Goal: Transaction & Acquisition: Purchase product/service

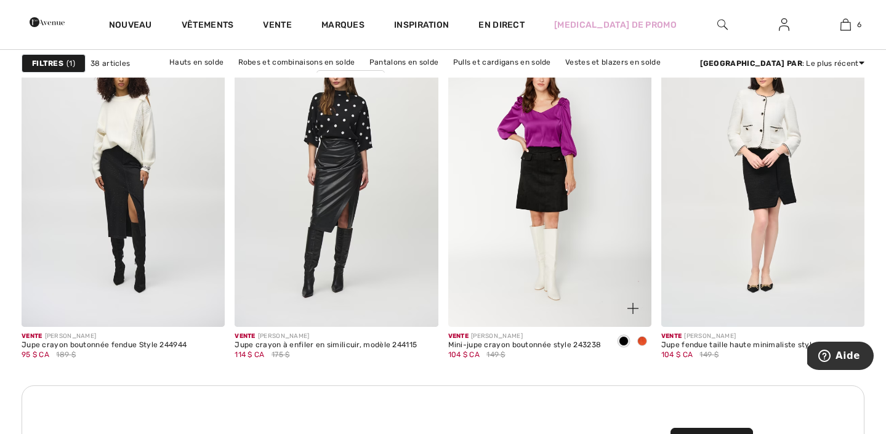
scroll to position [2534, 0]
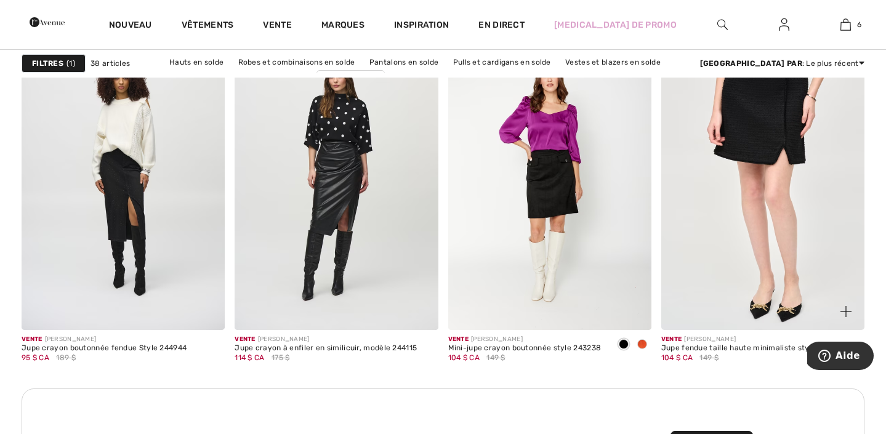
click at [720, 205] on img at bounding box center [762, 177] width 203 height 305
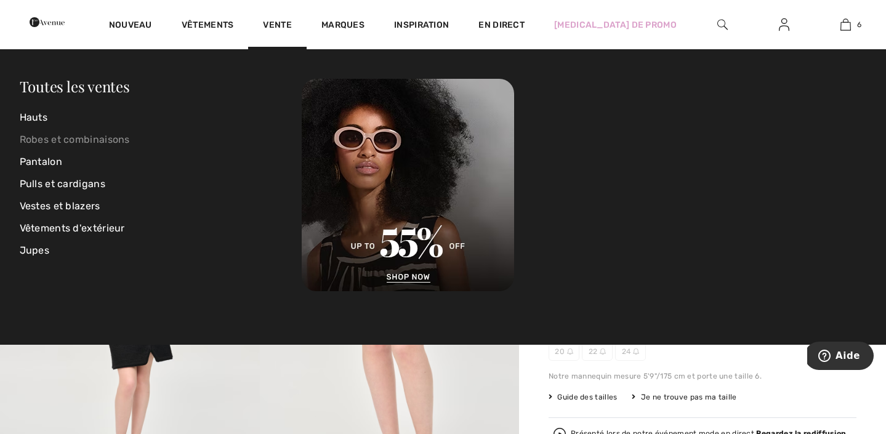
click at [54, 134] on font "Robes et combinaisons" at bounding box center [75, 140] width 110 height 12
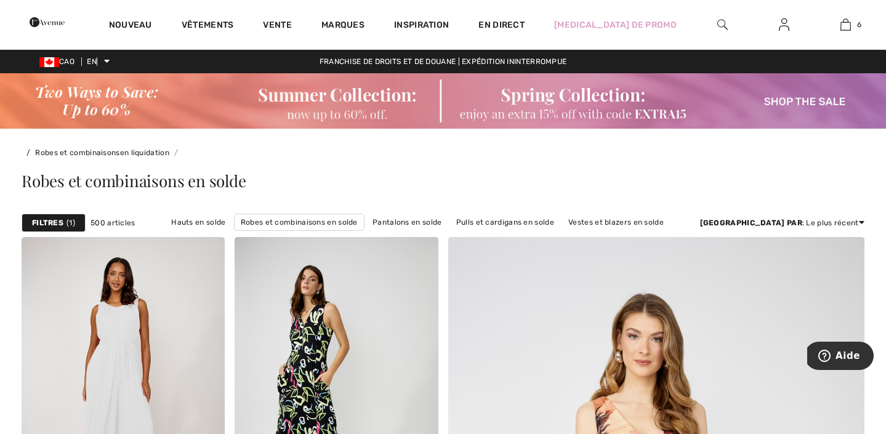
click at [60, 224] on font "Filtres" at bounding box center [47, 223] width 31 height 9
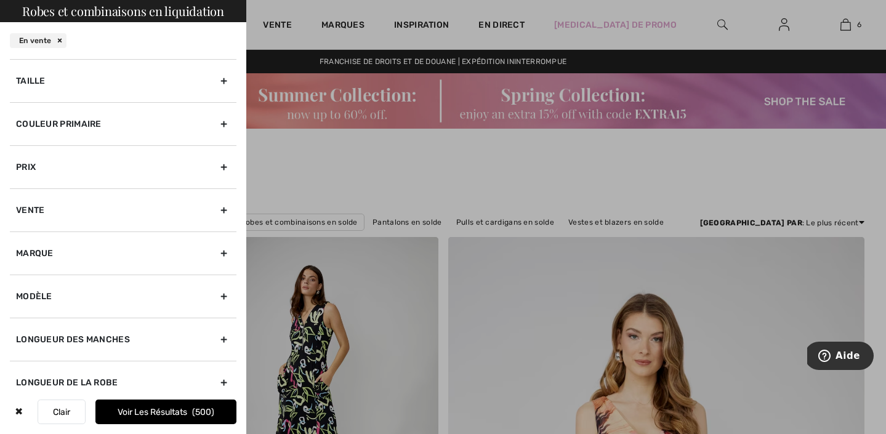
click at [157, 126] on div "Couleur primaire" at bounding box center [123, 123] width 227 height 43
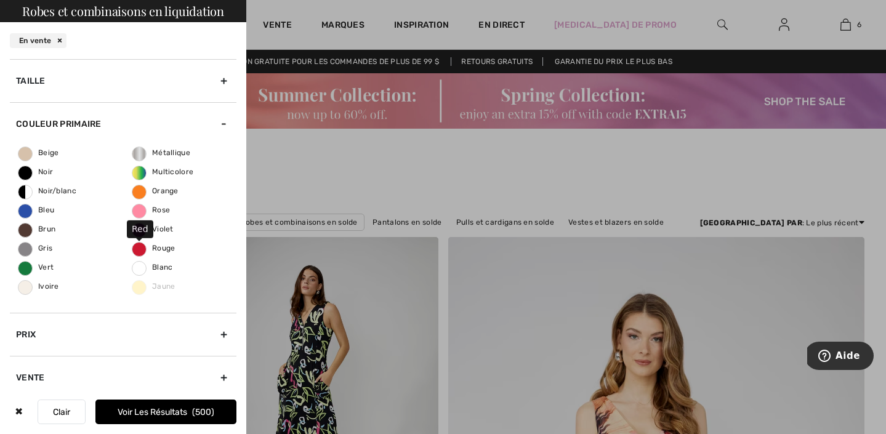
click at [140, 246] on span "Rouge" at bounding box center [153, 248] width 43 height 9
click at [0, 0] on input "Rouge" at bounding box center [0, 0] width 0 height 0
click at [155, 424] on button "Voir les résultats 31" at bounding box center [165, 412] width 141 height 25
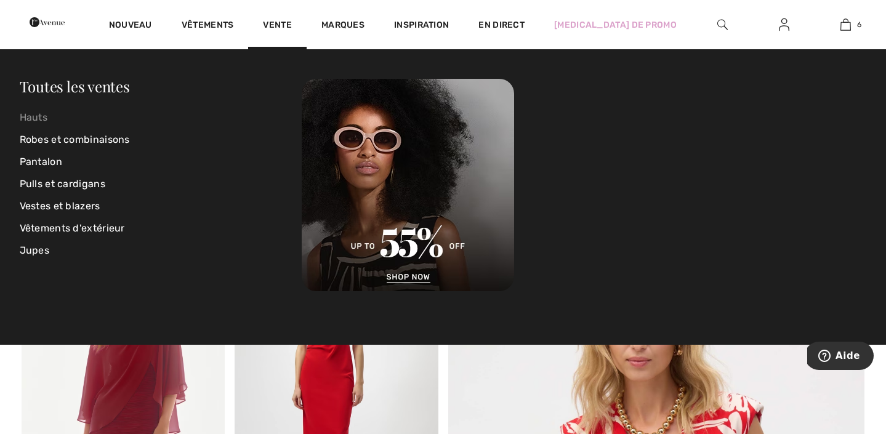
click at [38, 121] on font "Hauts" at bounding box center [34, 117] width 28 height 12
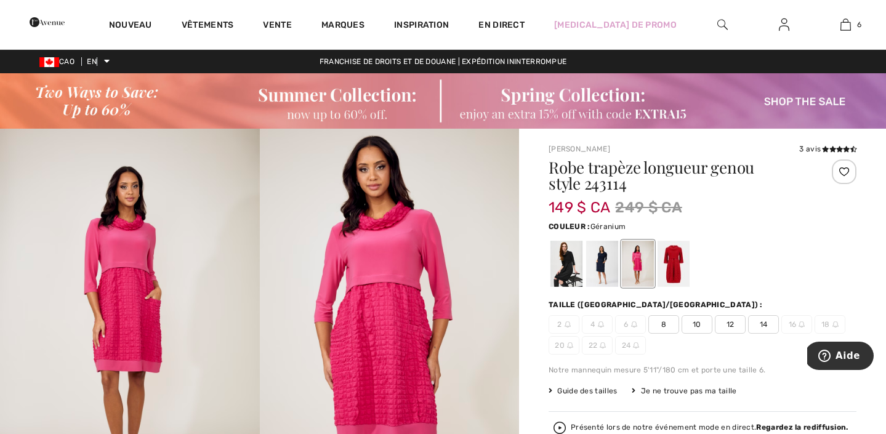
click at [688, 325] on span "10" at bounding box center [697, 324] width 31 height 18
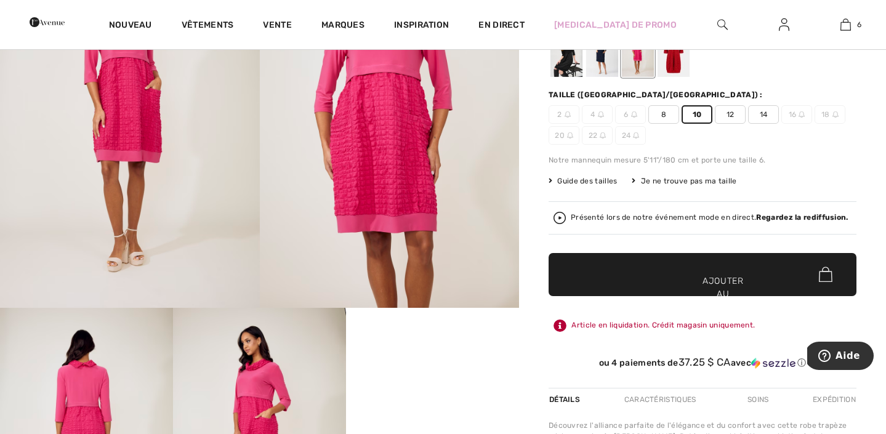
scroll to position [239, 0]
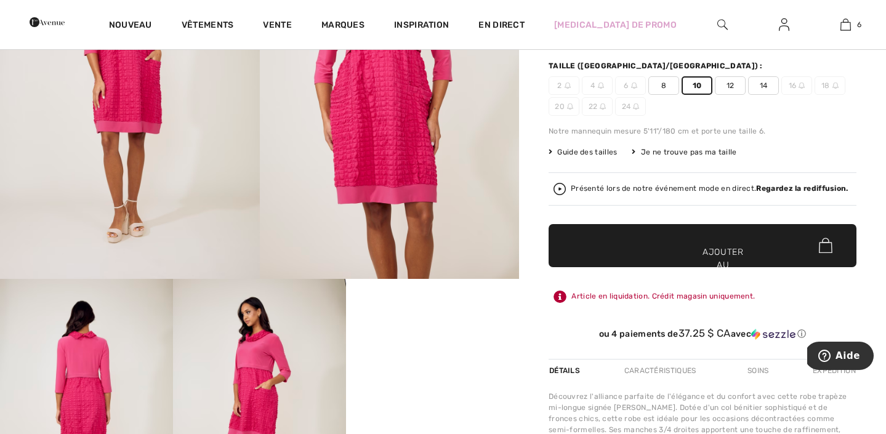
click at [650, 240] on span "✔ Ajouté au panier Ajouter au panier" at bounding box center [703, 245] width 308 height 43
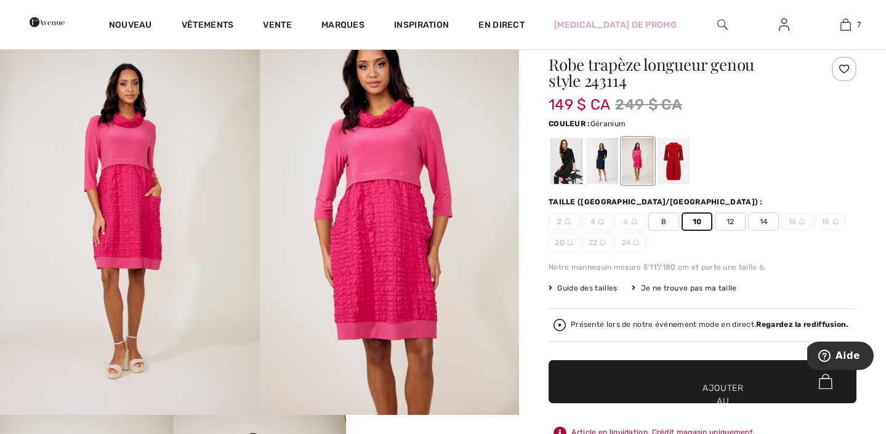
scroll to position [0, 0]
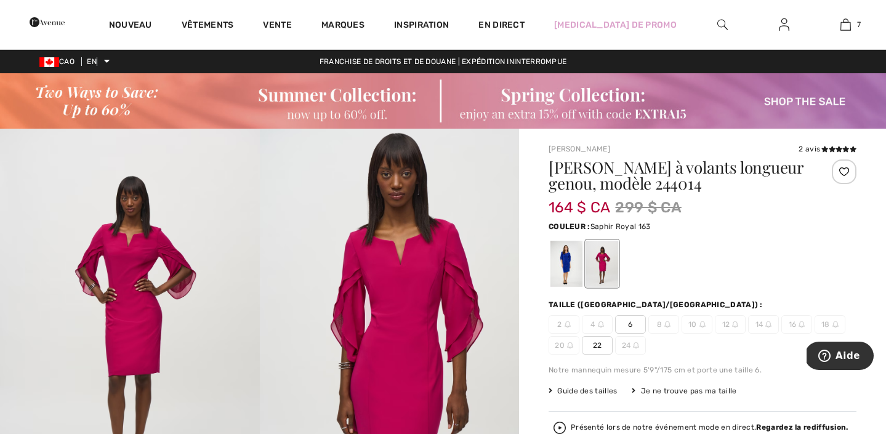
click at [568, 252] on div at bounding box center [567, 264] width 32 height 46
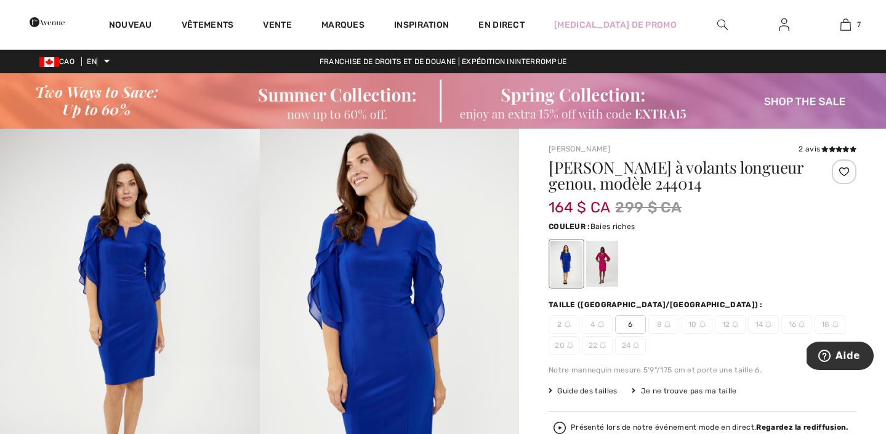
click at [593, 257] on div at bounding box center [602, 264] width 32 height 46
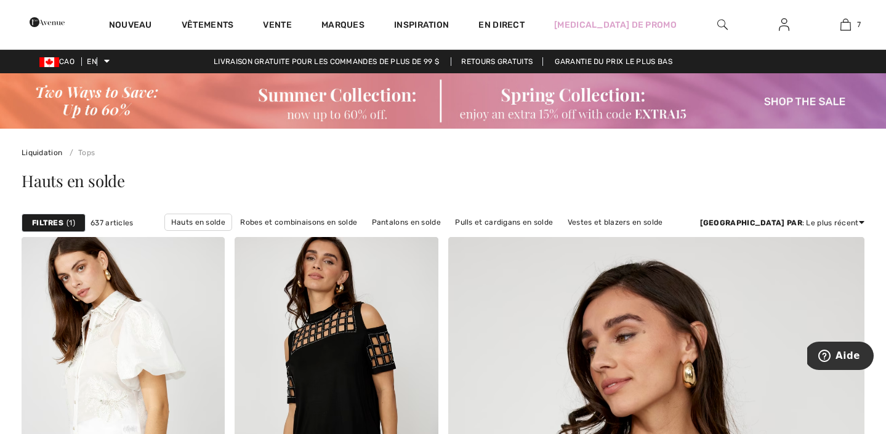
click at [64, 224] on div "Filtres 1" at bounding box center [54, 223] width 64 height 18
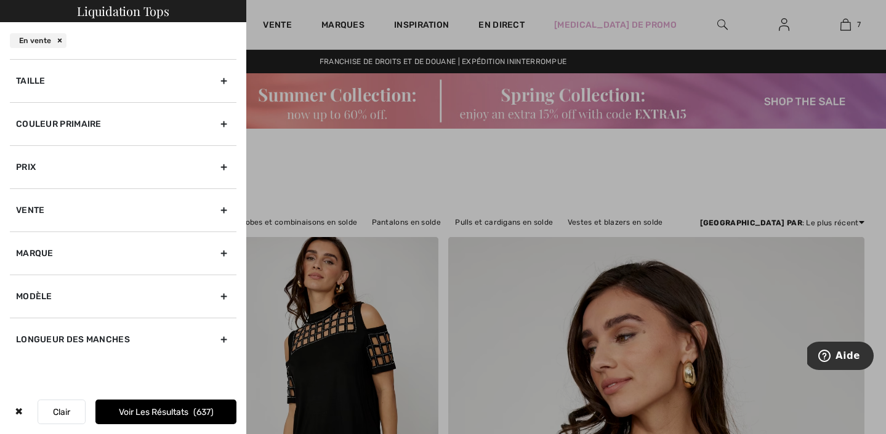
click at [95, 89] on div "Taille" at bounding box center [123, 80] width 227 height 43
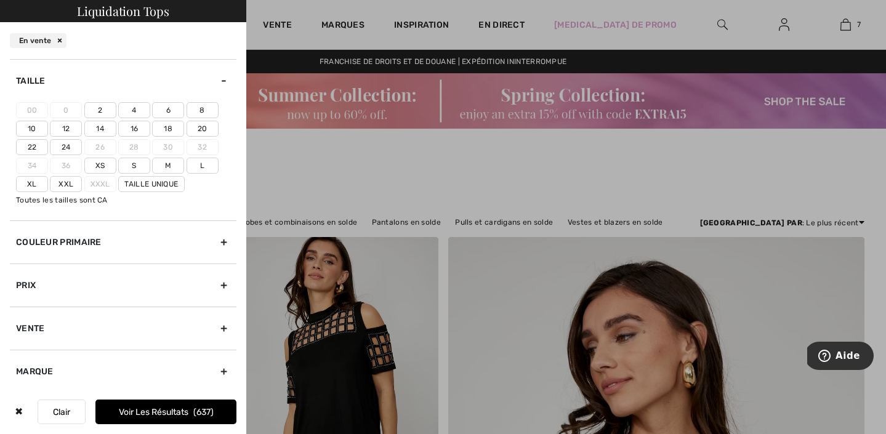
click at [95, 87] on div "Taille" at bounding box center [123, 80] width 227 height 43
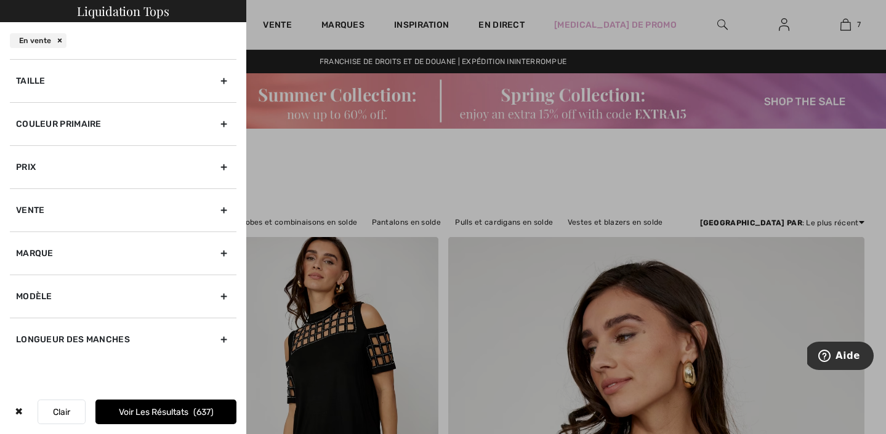
click at [351, 150] on div at bounding box center [443, 217] width 886 height 434
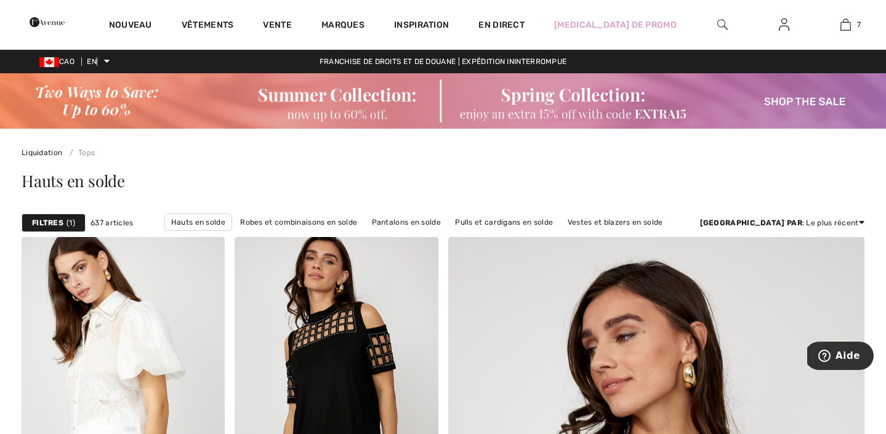
click at [50, 218] on strong "Filtres" at bounding box center [47, 222] width 31 height 11
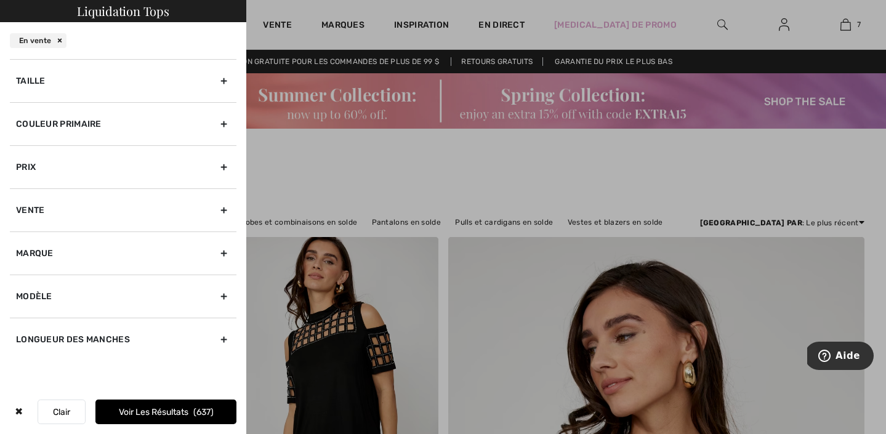
click at [68, 131] on div "Couleur primaire" at bounding box center [123, 123] width 227 height 43
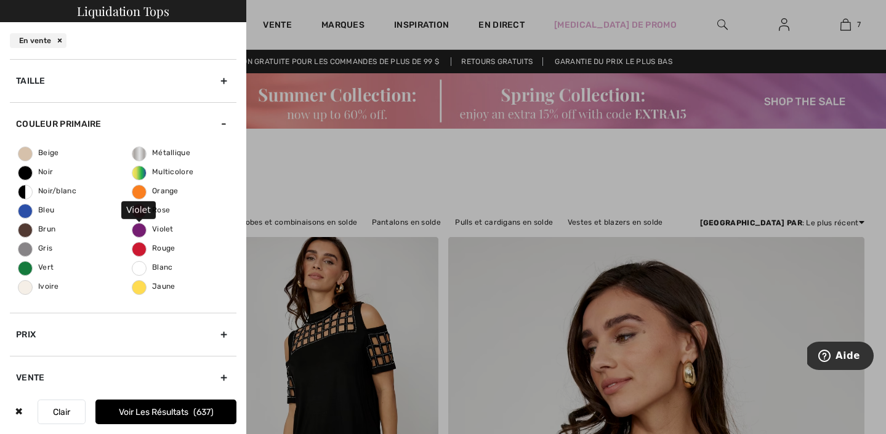
click at [140, 228] on span "Violet" at bounding box center [152, 229] width 41 height 9
click at [0, 0] on input "Violet" at bounding box center [0, 0] width 0 height 0
click at [143, 190] on span "Orange" at bounding box center [155, 191] width 46 height 9
click at [0, 0] on input "Orange" at bounding box center [0, 0] width 0 height 0
click at [142, 286] on span "Jaune" at bounding box center [153, 286] width 43 height 9
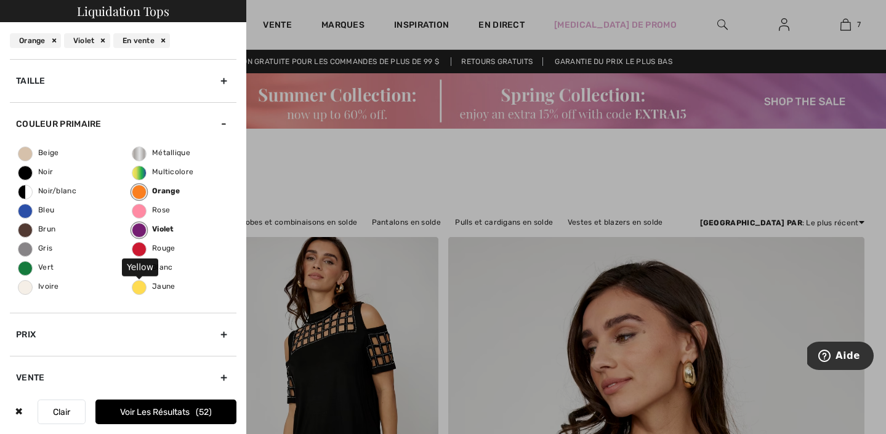
click at [0, 0] on input "Jaune" at bounding box center [0, 0] width 0 height 0
click at [140, 400] on button "Voir les résultats 62" at bounding box center [165, 412] width 141 height 25
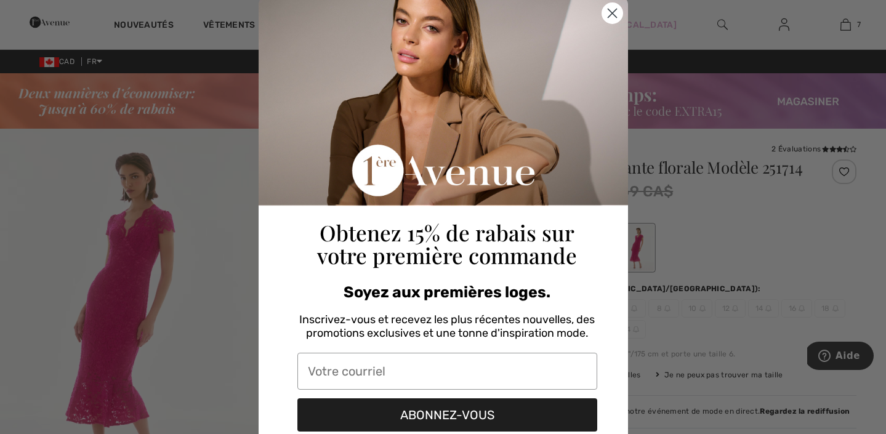
click at [608, 10] on icon "Close dialog" at bounding box center [612, 13] width 9 height 9
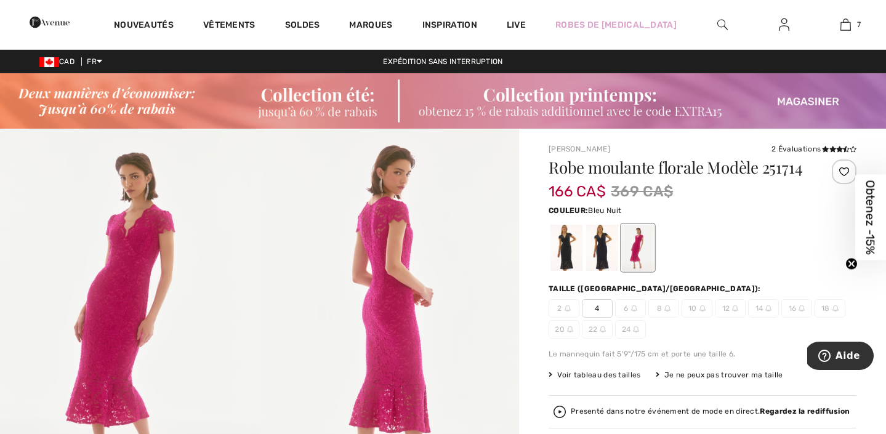
click at [592, 257] on div at bounding box center [602, 248] width 32 height 46
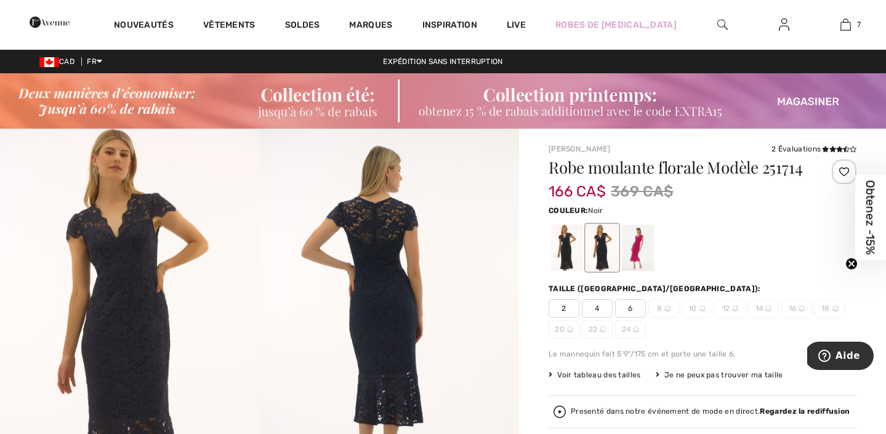
click at [573, 255] on div at bounding box center [567, 248] width 32 height 46
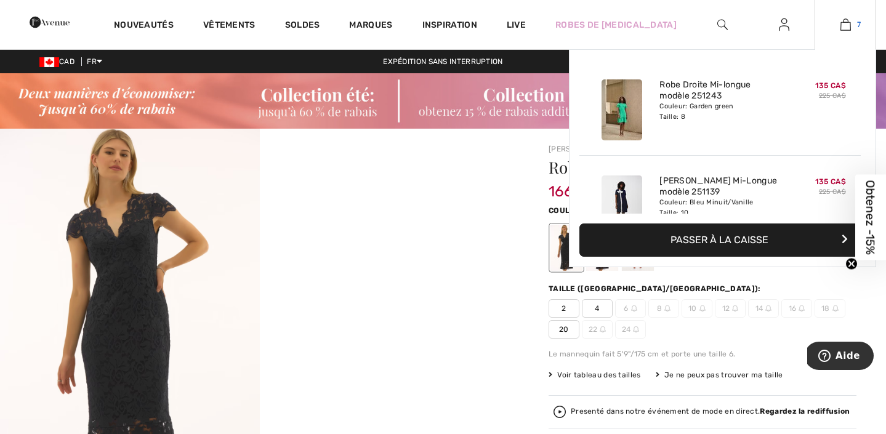
click at [851, 28] on link "7" at bounding box center [845, 24] width 60 height 15
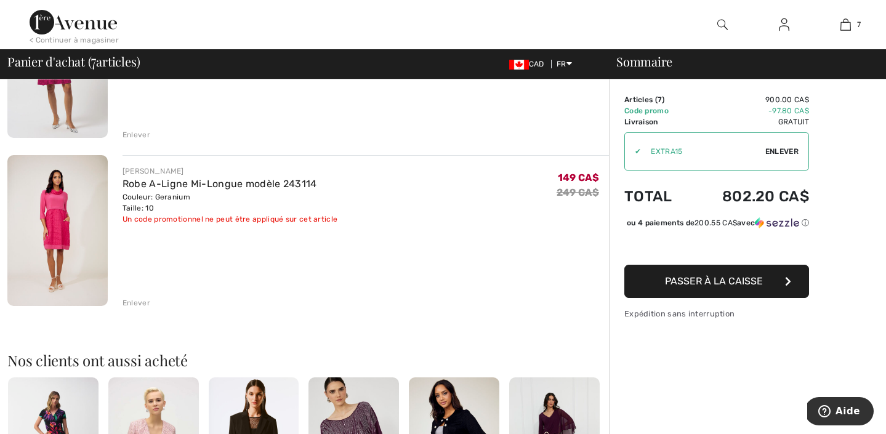
scroll to position [1102, 0]
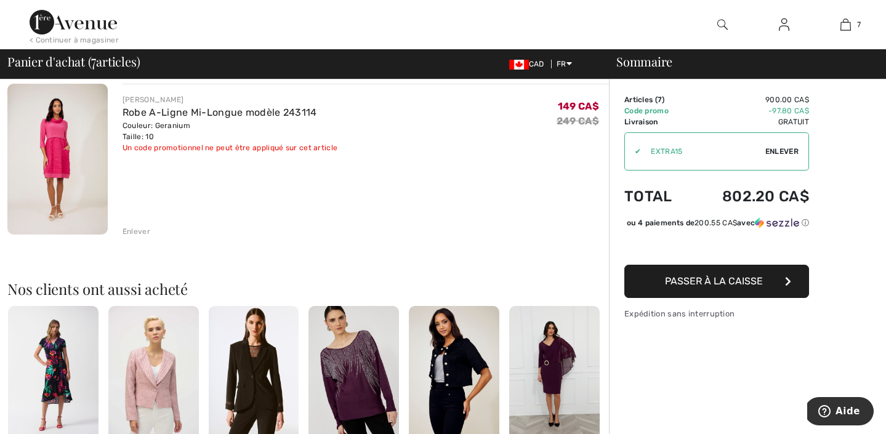
click at [134, 230] on div "Enlever" at bounding box center [137, 231] width 28 height 11
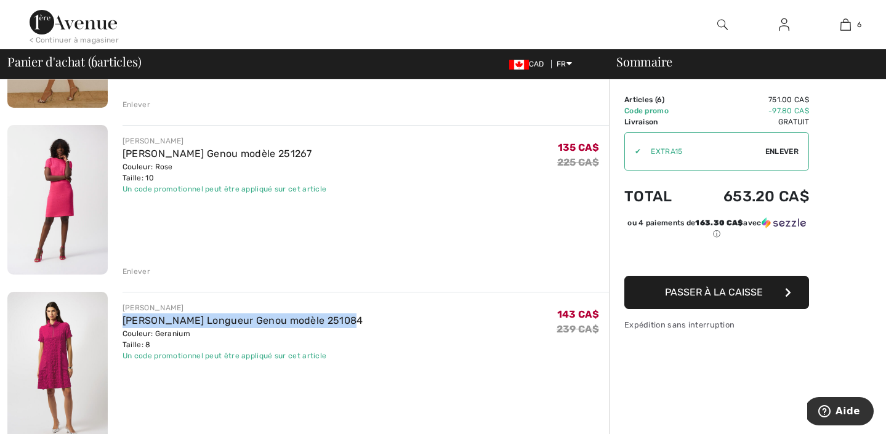
scroll to position [847, 0]
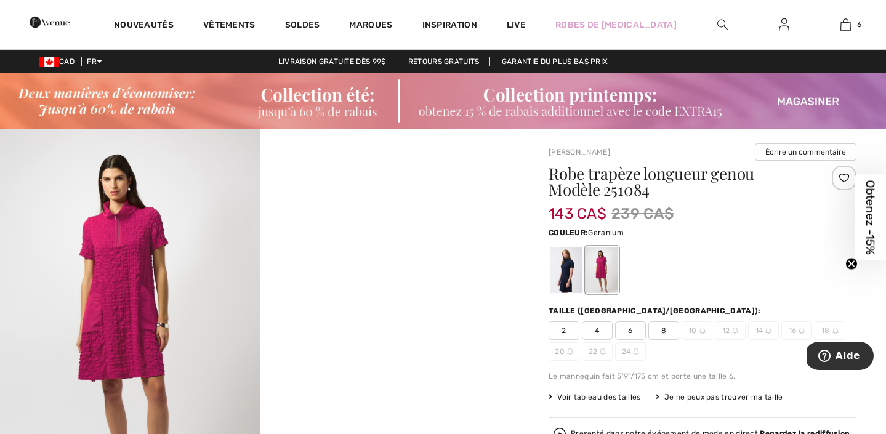
click at [121, 260] on img at bounding box center [130, 323] width 260 height 389
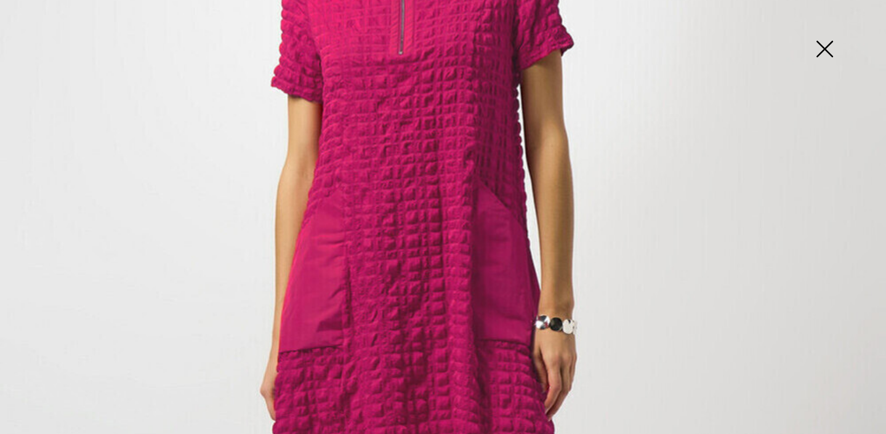
scroll to position [496, 0]
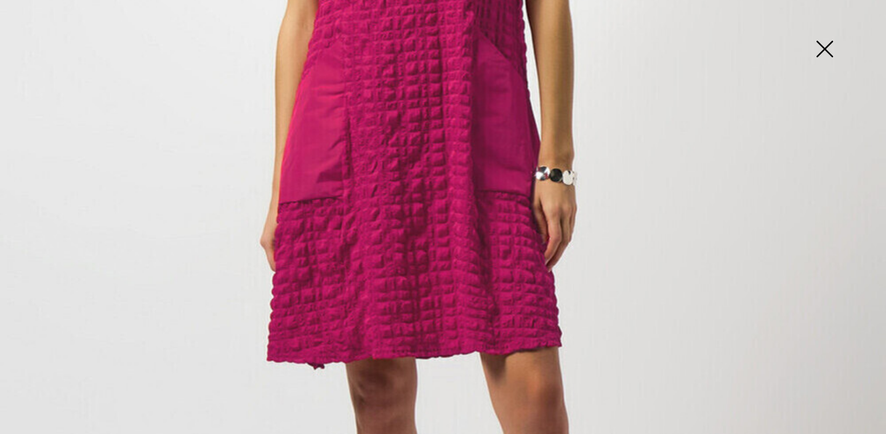
click at [825, 55] on img at bounding box center [825, 49] width 62 height 63
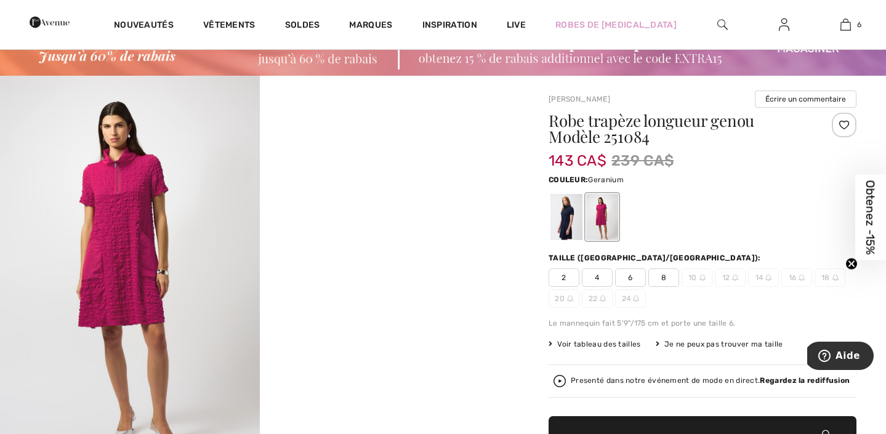
scroll to position [55, 0]
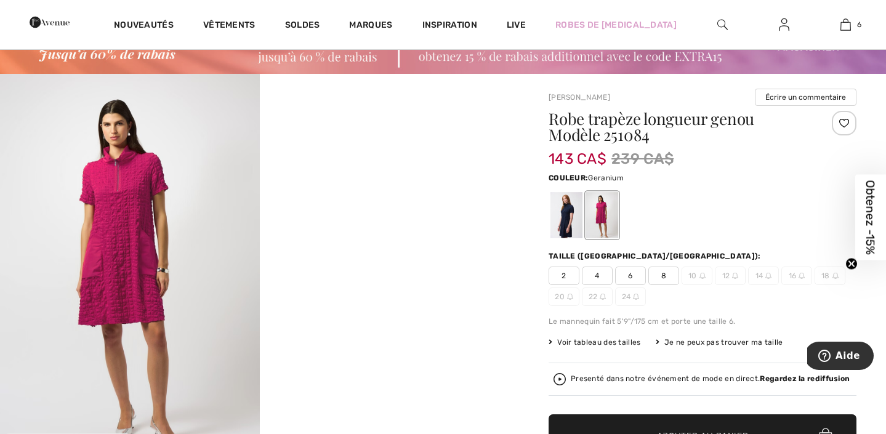
click at [109, 247] on img at bounding box center [130, 268] width 260 height 389
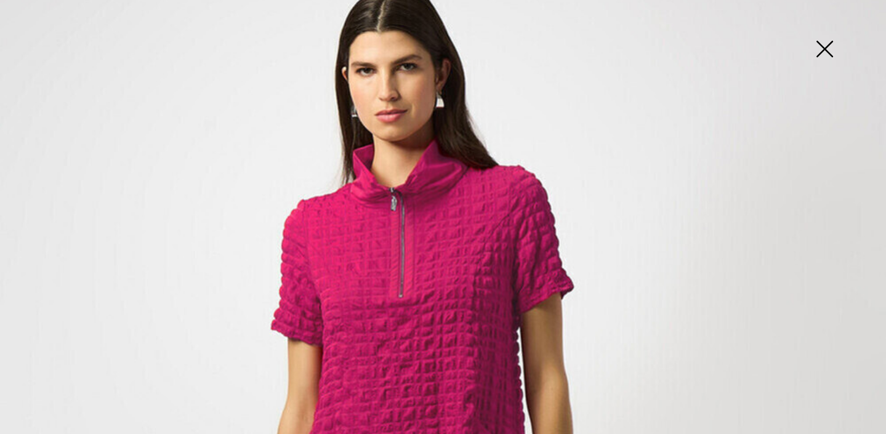
scroll to position [0, 0]
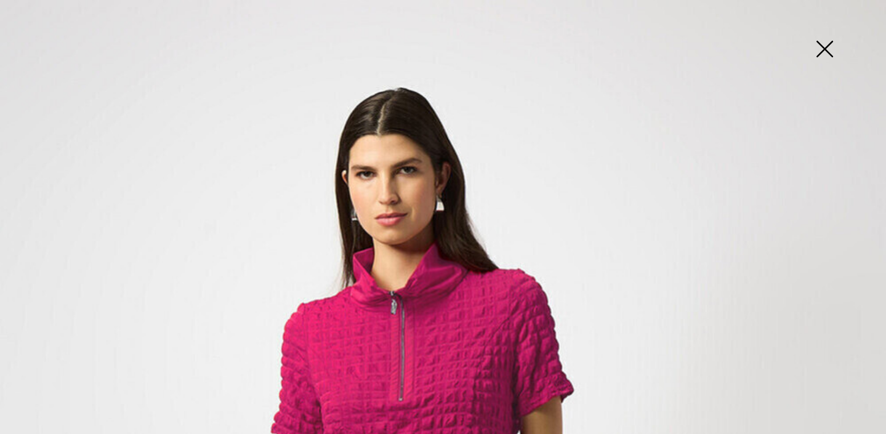
click at [819, 57] on img at bounding box center [825, 49] width 62 height 63
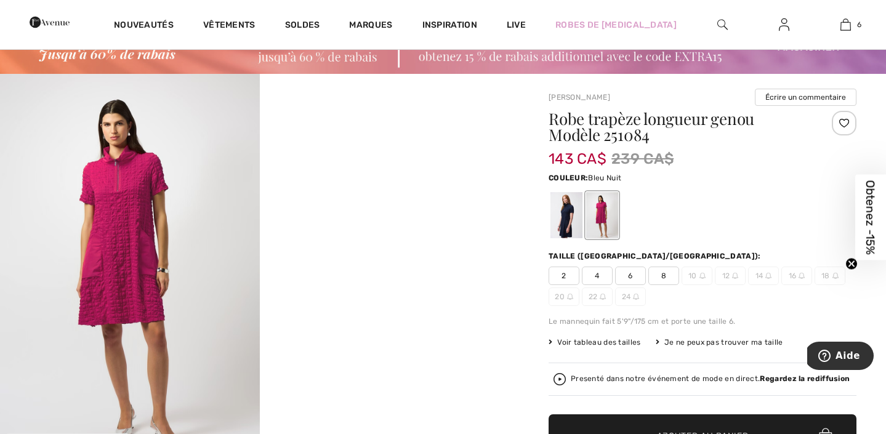
click at [565, 213] on div at bounding box center [567, 215] width 32 height 46
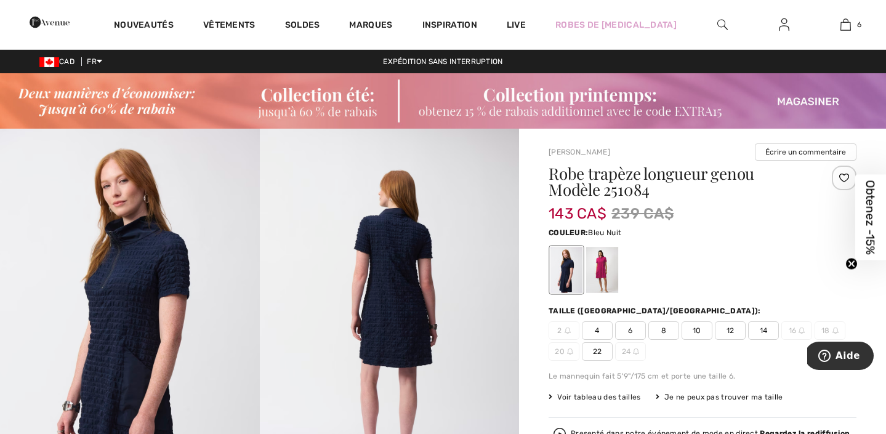
click at [105, 289] on img at bounding box center [130, 323] width 260 height 389
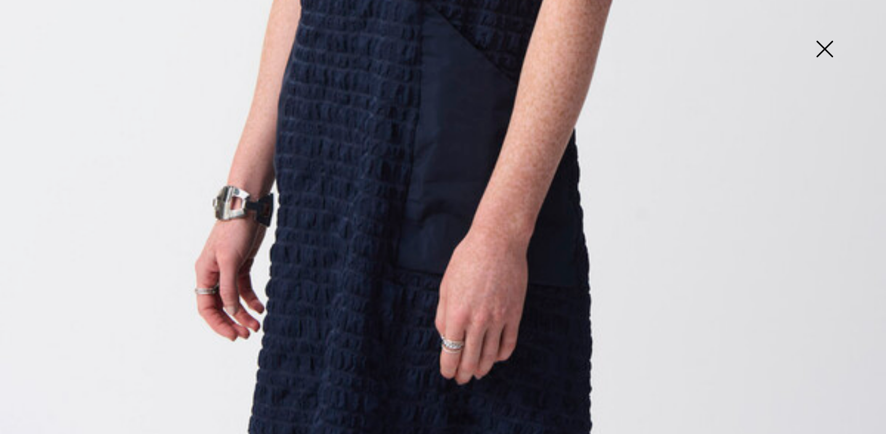
scroll to position [894, 0]
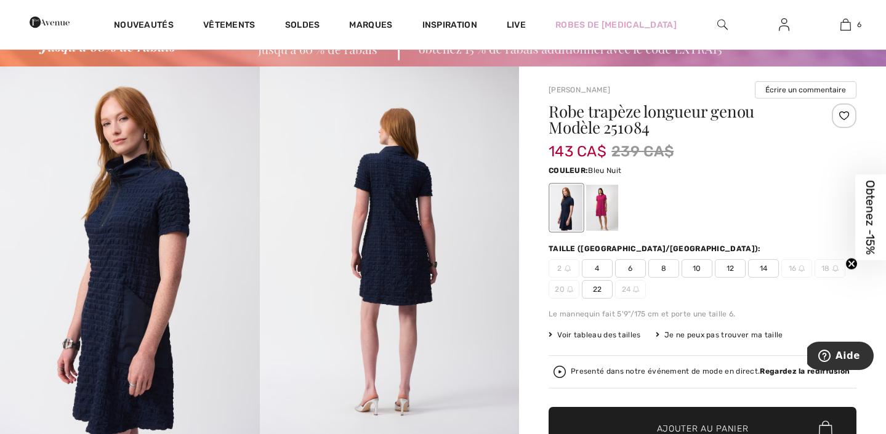
scroll to position [339, 0]
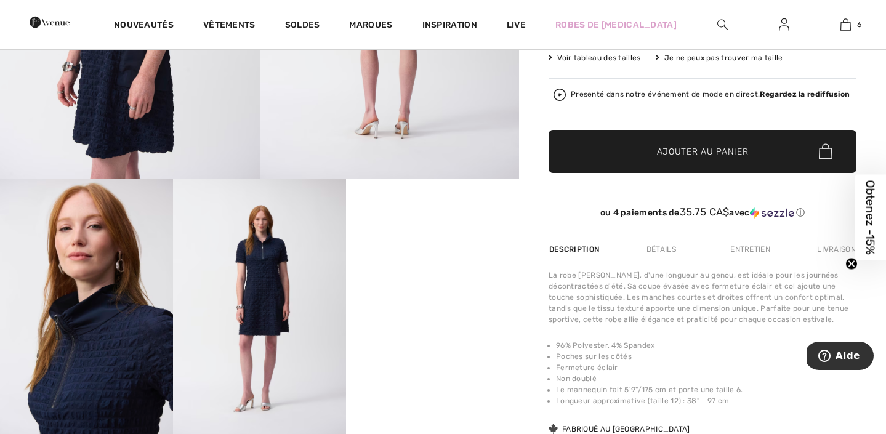
click at [131, 273] on img at bounding box center [86, 308] width 173 height 259
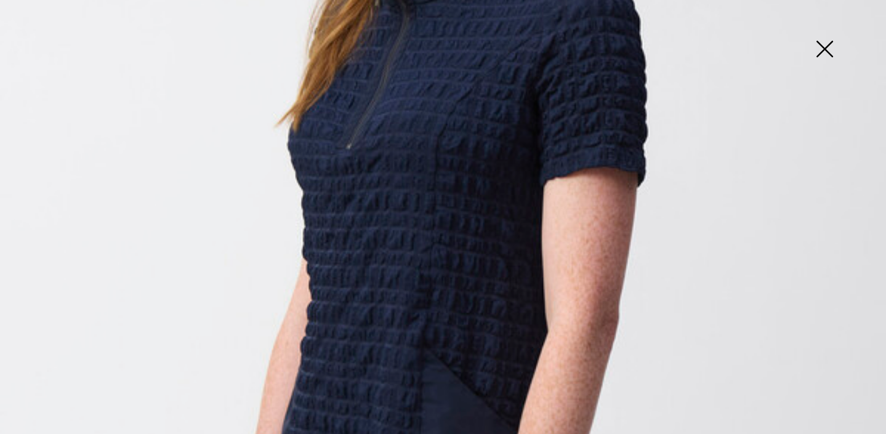
scroll to position [367, 0]
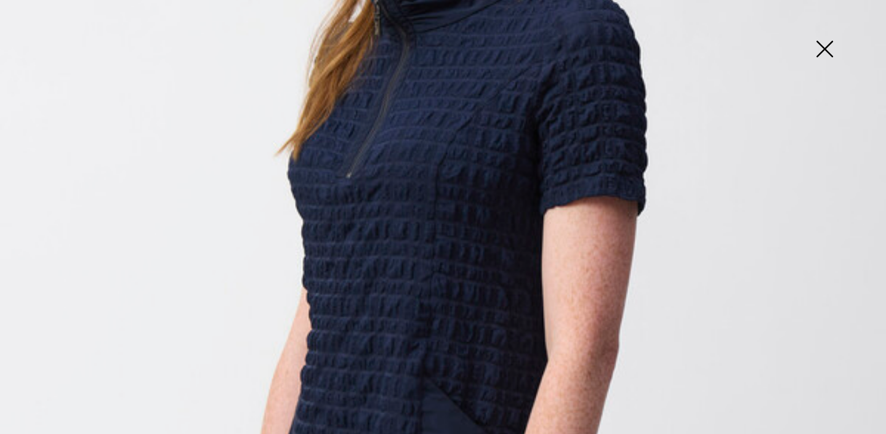
click at [834, 49] on img at bounding box center [825, 49] width 62 height 63
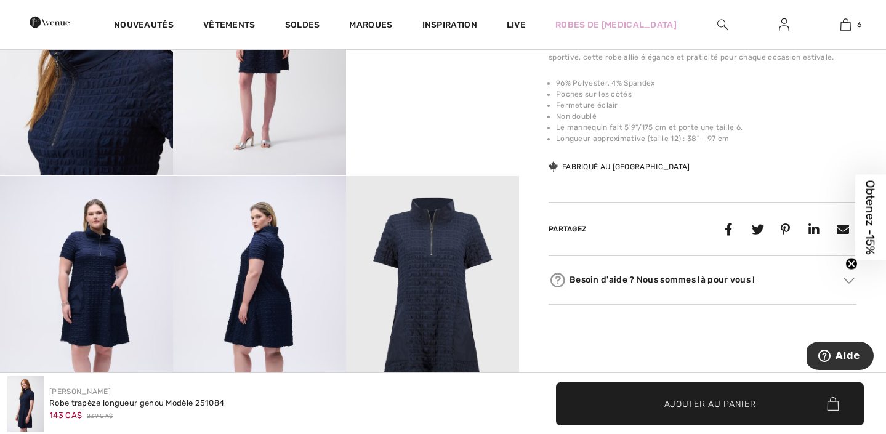
scroll to position [684, 0]
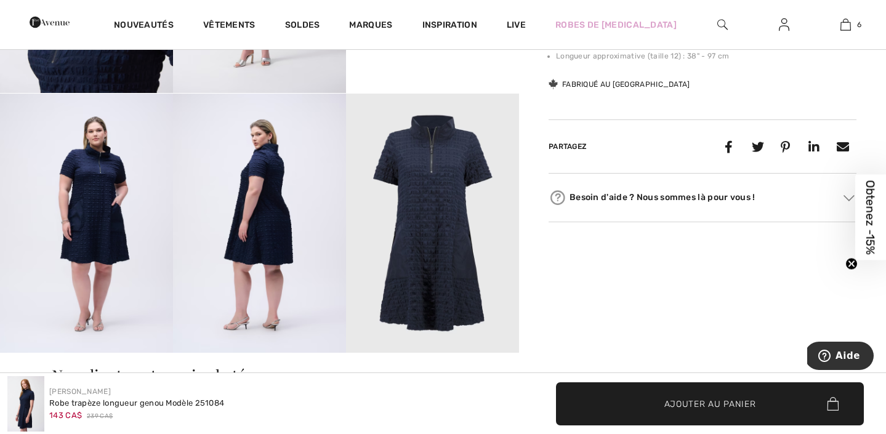
click at [420, 212] on img at bounding box center [432, 224] width 173 height 260
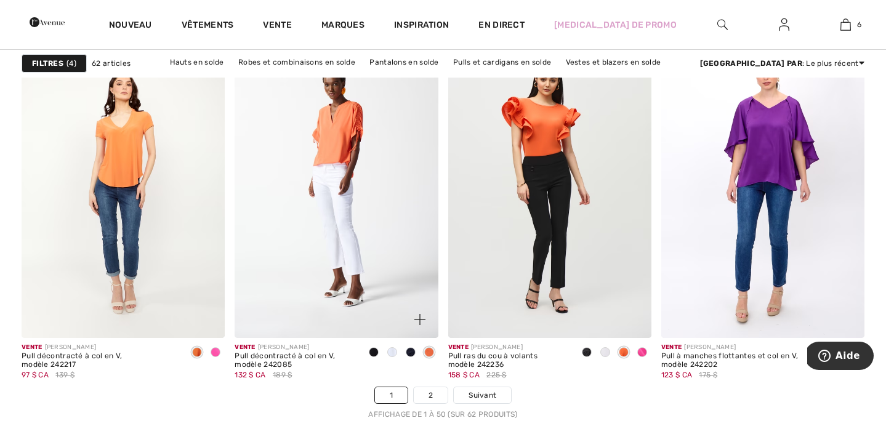
scroll to position [5381, 0]
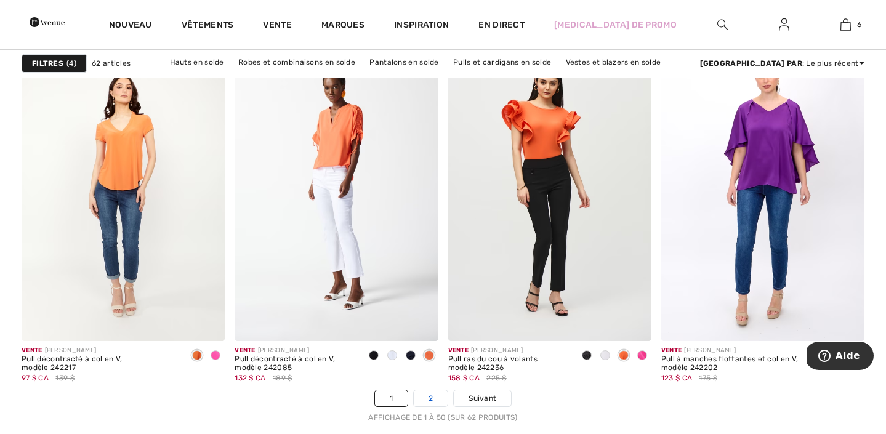
click at [432, 403] on link "2" at bounding box center [431, 398] width 34 height 16
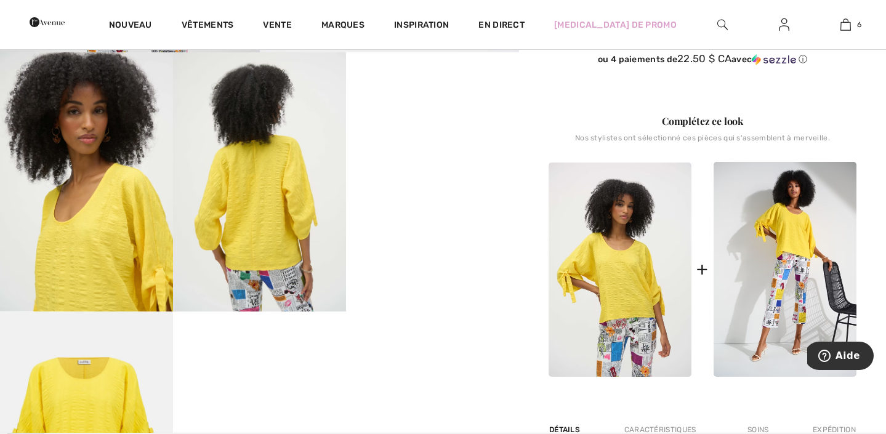
scroll to position [560, 0]
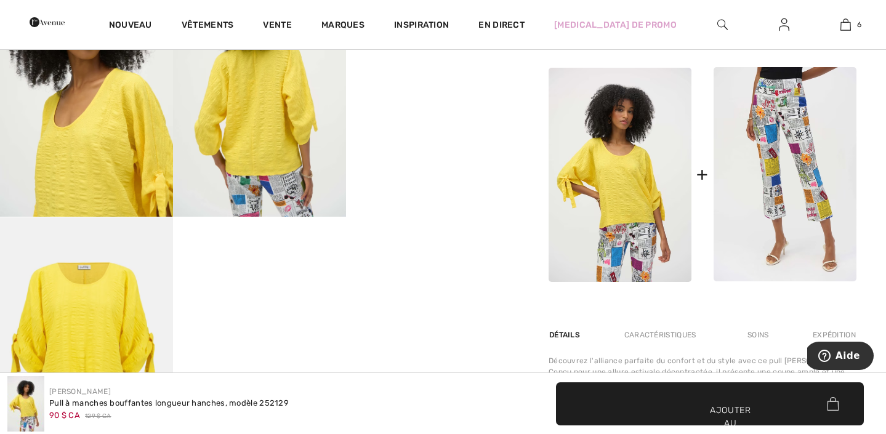
click at [730, 231] on img at bounding box center [785, 174] width 143 height 215
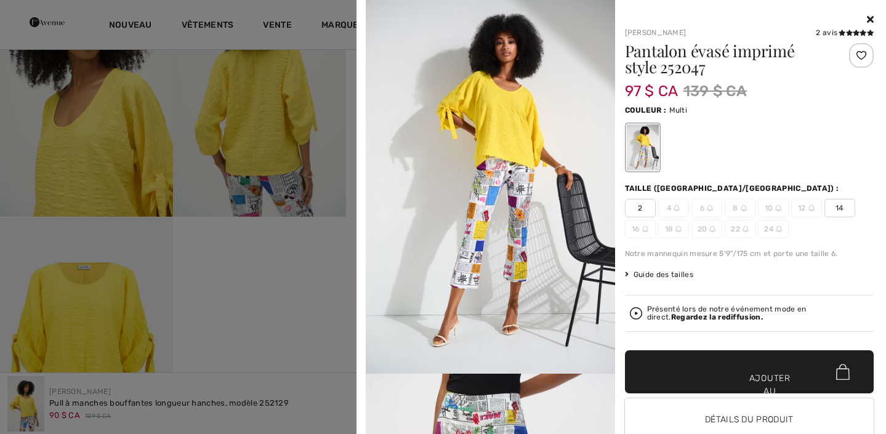
click at [504, 214] on img at bounding box center [490, 187] width 249 height 374
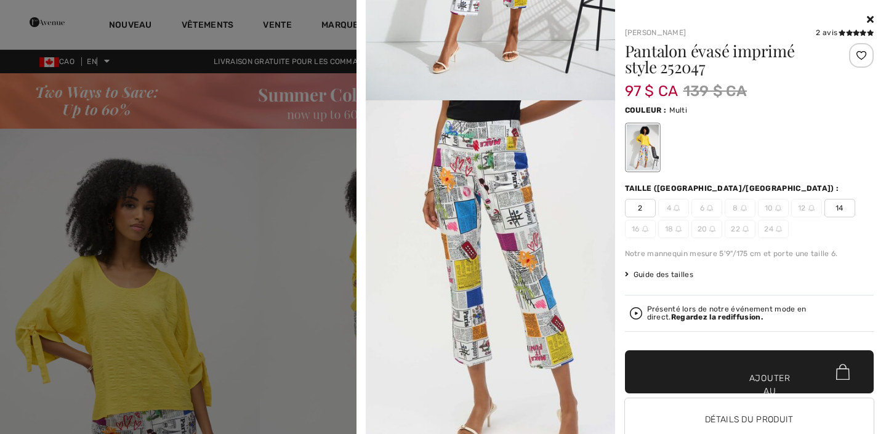
scroll to position [149, 0]
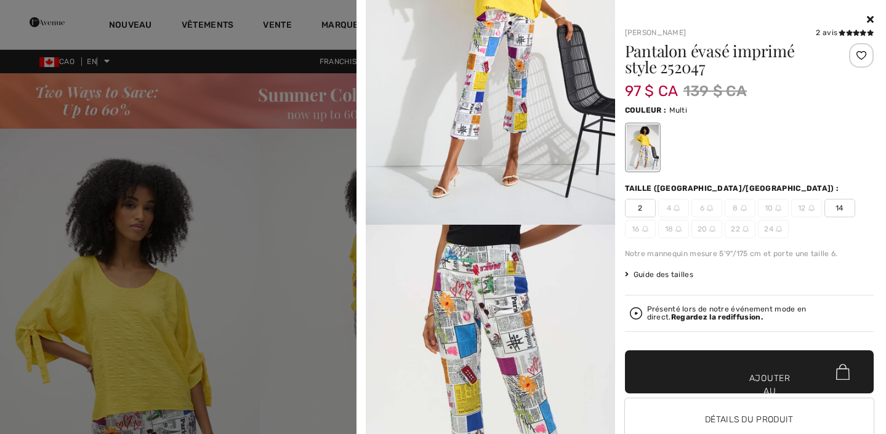
click at [652, 68] on font "Pantalon évasé imprimé style 252047" at bounding box center [710, 59] width 170 height 38
click at [652, 41] on font "Pantalon évasé imprimé style 252047" at bounding box center [710, 59] width 170 height 38
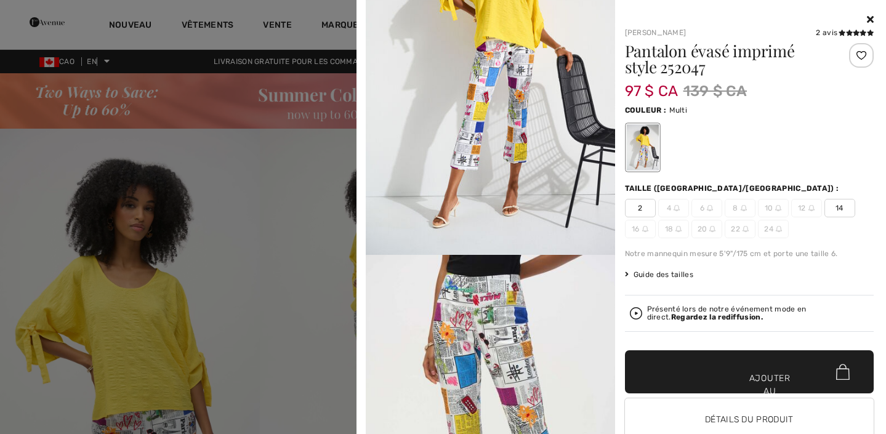
scroll to position [0, 0]
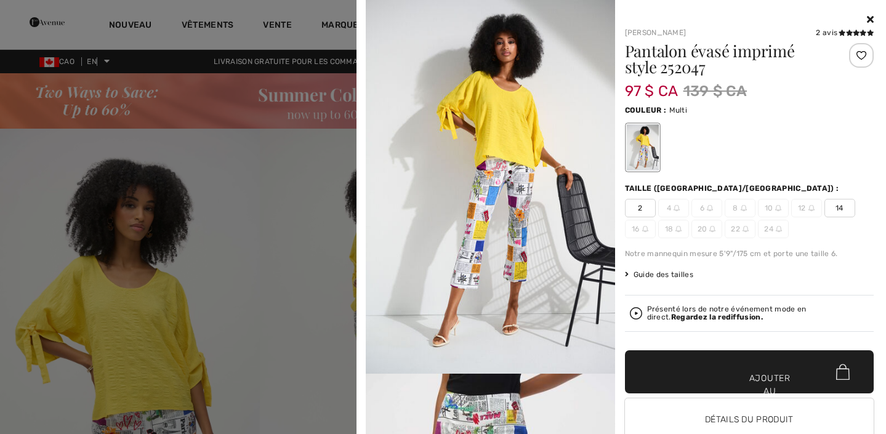
click at [291, 218] on div at bounding box center [443, 217] width 886 height 434
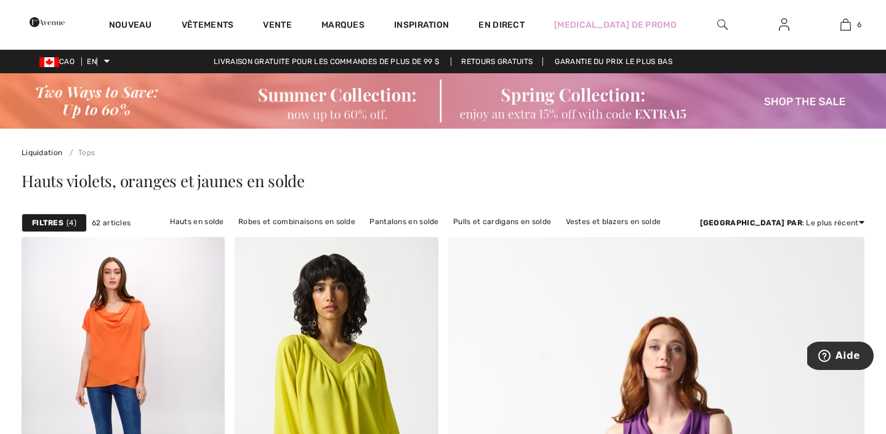
click at [60, 227] on strong "Filtres" at bounding box center [47, 222] width 31 height 11
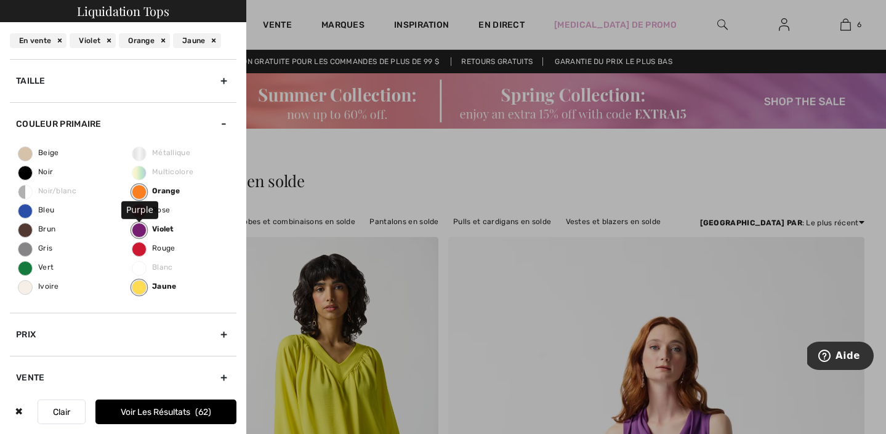
click at [142, 227] on label "Violet" at bounding box center [139, 230] width 15 height 15
click at [0, 0] on input "Violet" at bounding box center [0, 0] width 0 height 0
click at [142, 192] on label "Orange" at bounding box center [139, 192] width 15 height 15
click at [0, 0] on input "Orange" at bounding box center [0, 0] width 0 height 0
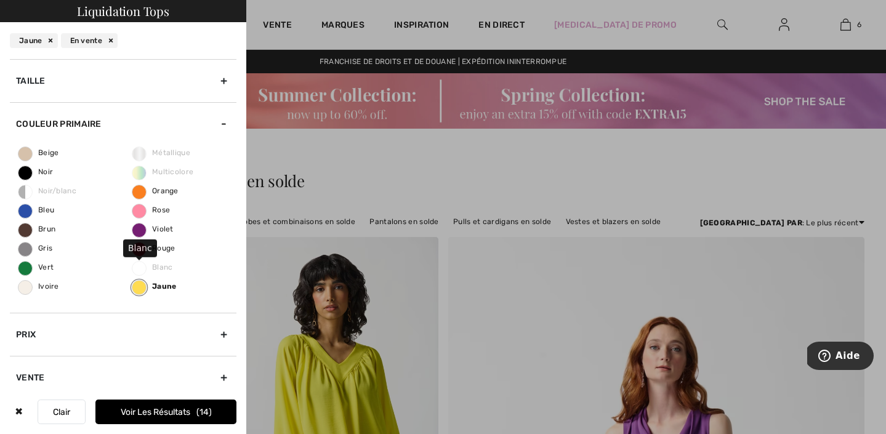
click at [137, 277] on div "Beige Noir Noir/blanc Bleu Brun Gris Vert [GEOGRAPHIC_DATA] Métallique Multicol…" at bounding box center [123, 229] width 227 height 168
click at [139, 289] on label "Jaune" at bounding box center [139, 287] width 15 height 15
click at [0, 0] on input "Jaune" at bounding box center [0, 0] width 0 height 0
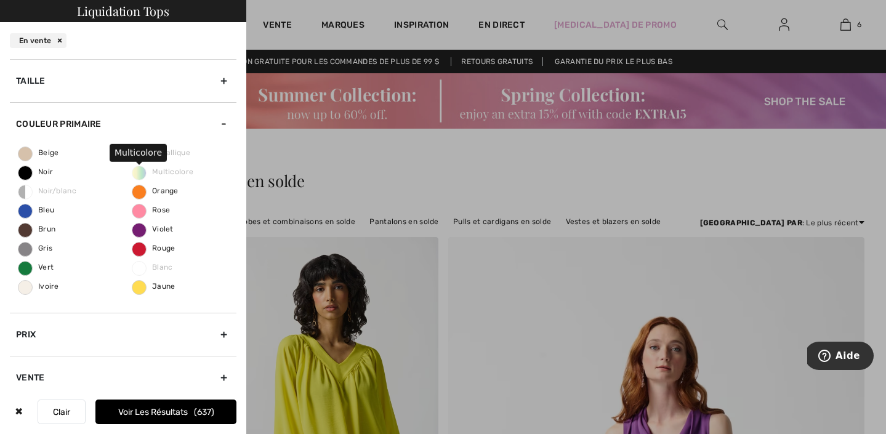
click at [136, 171] on span "Multicolore" at bounding box center [162, 172] width 61 height 9
click at [299, 142] on div at bounding box center [443, 217] width 886 height 434
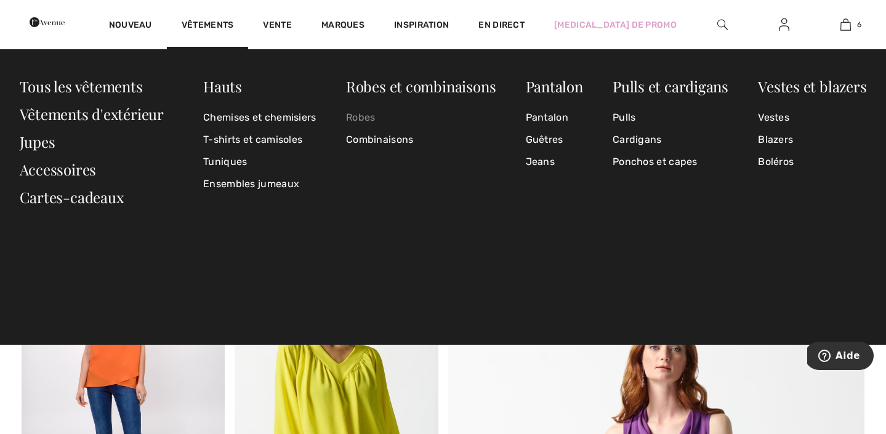
click at [369, 118] on font "Robes" at bounding box center [361, 117] width 30 height 12
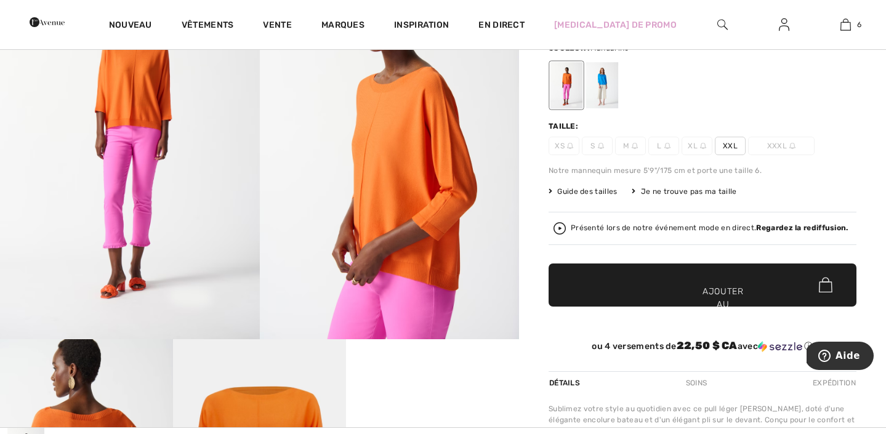
scroll to position [59, 0]
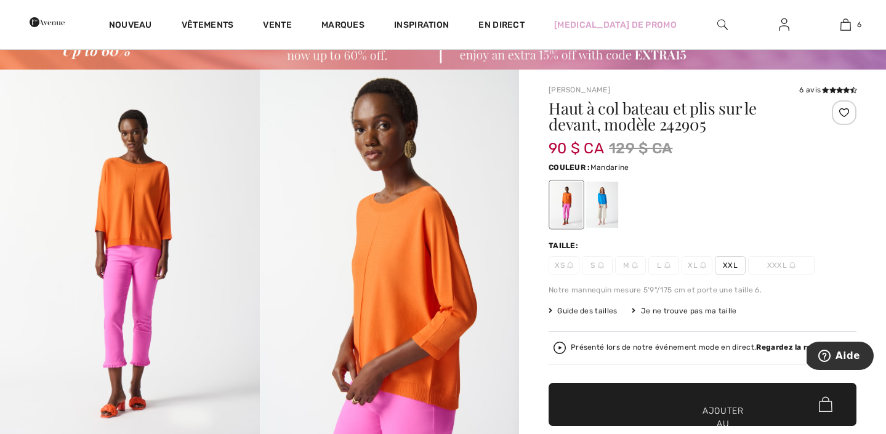
click at [166, 288] on img at bounding box center [130, 264] width 260 height 389
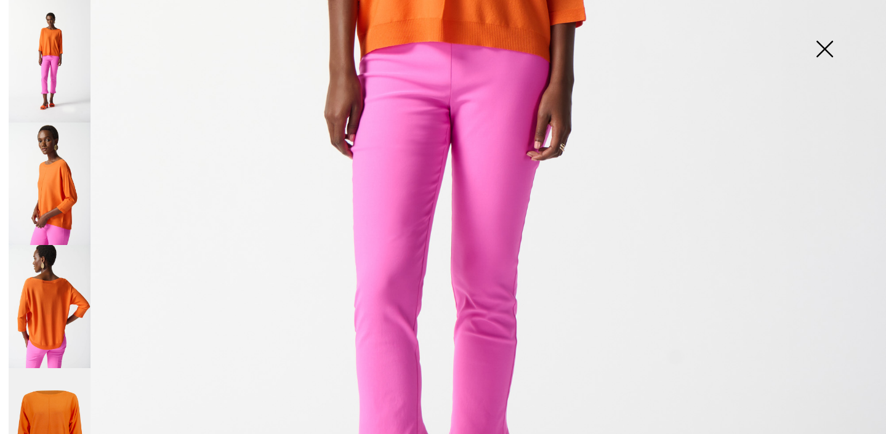
scroll to position [666, 0]
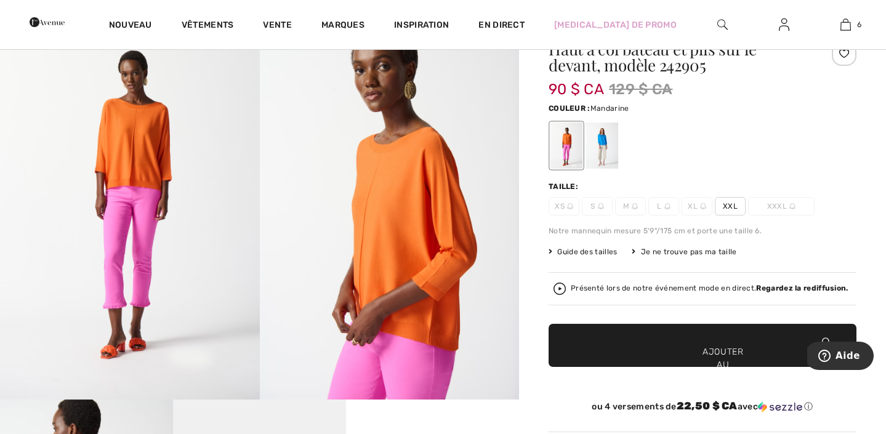
scroll to position [141, 0]
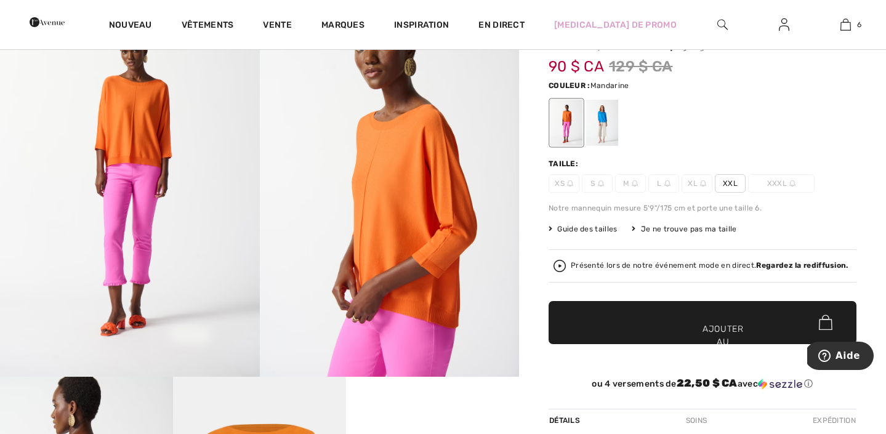
click at [175, 216] on img at bounding box center [130, 182] width 260 height 389
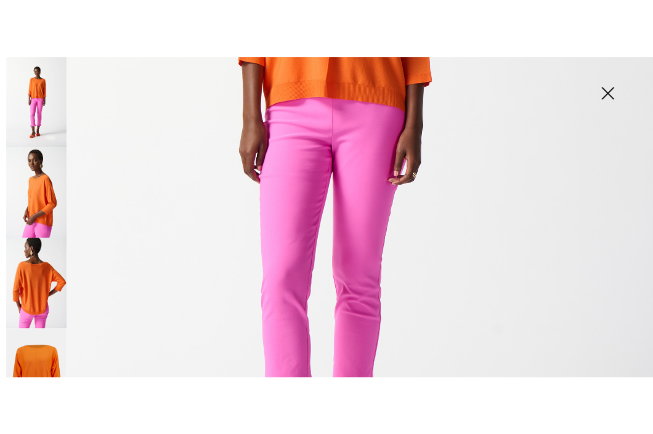
scroll to position [544, 0]
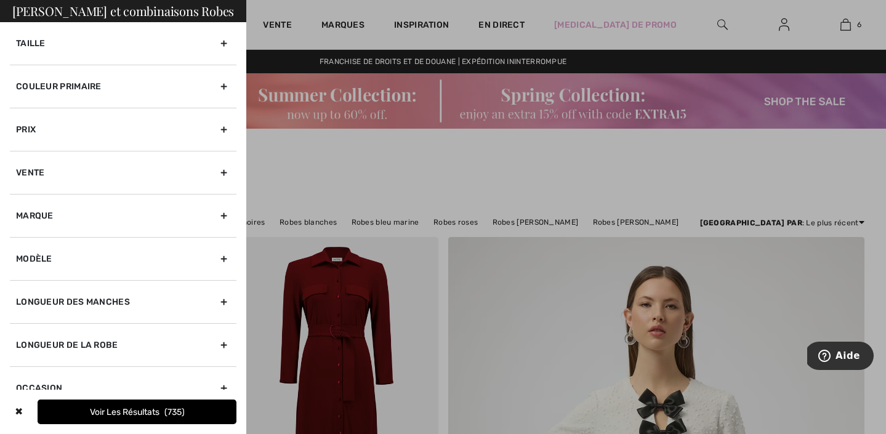
click at [159, 86] on div "Couleur primaire" at bounding box center [123, 86] width 227 height 43
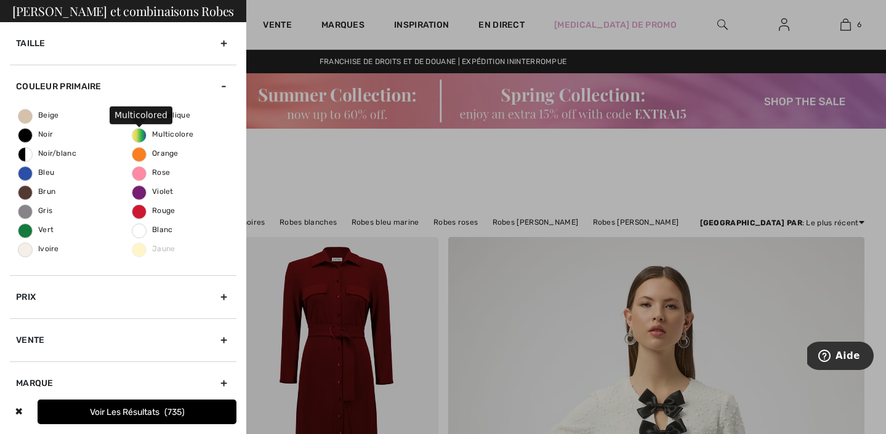
click at [158, 134] on font "Multicolore" at bounding box center [172, 134] width 41 height 9
click at [0, 0] on input "Multicolore" at bounding box center [0, 0] width 0 height 0
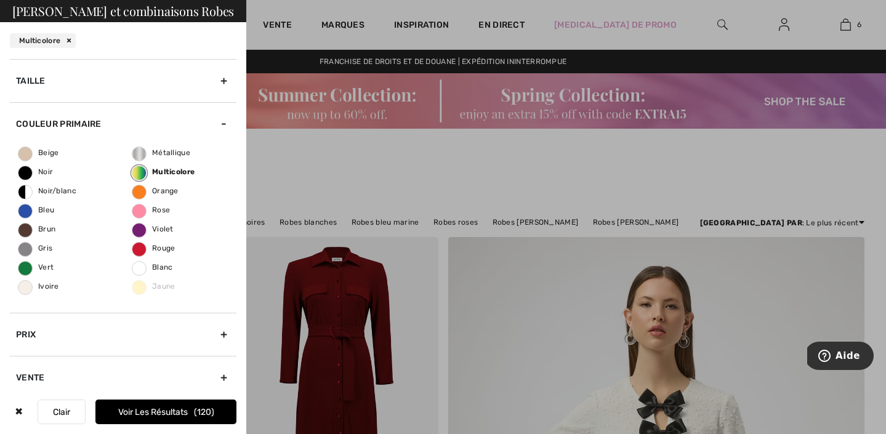
click at [321, 207] on div at bounding box center [443, 217] width 886 height 434
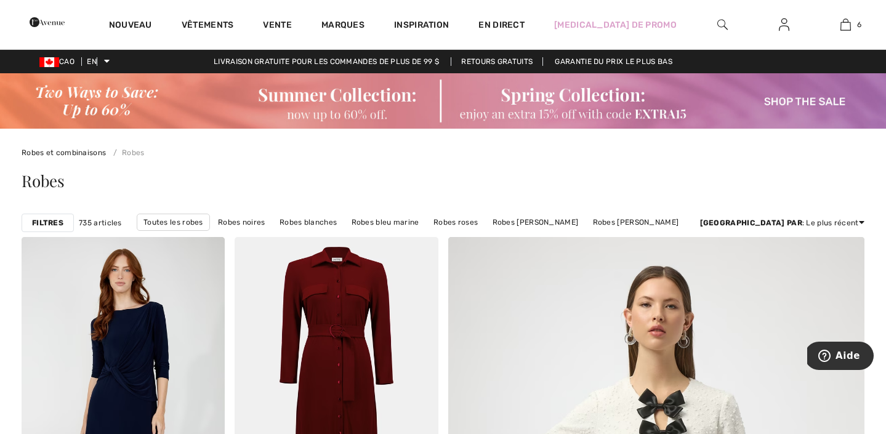
click at [55, 220] on font "Filtres" at bounding box center [47, 223] width 31 height 9
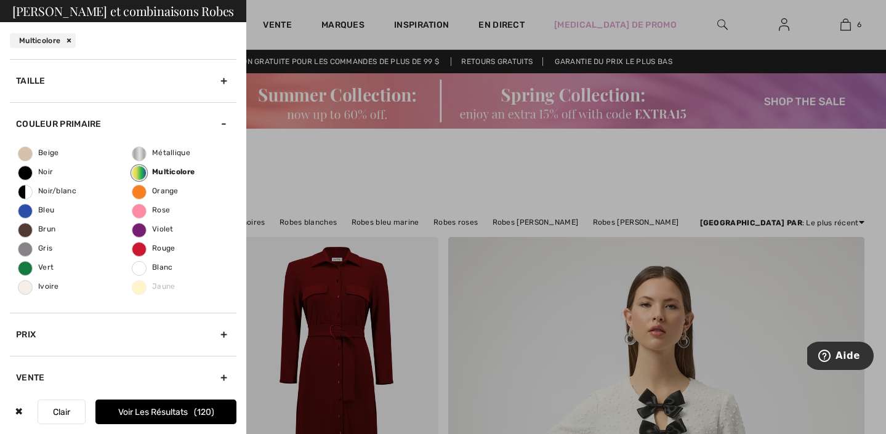
click at [169, 409] on font "Voir les résultats" at bounding box center [153, 412] width 70 height 10
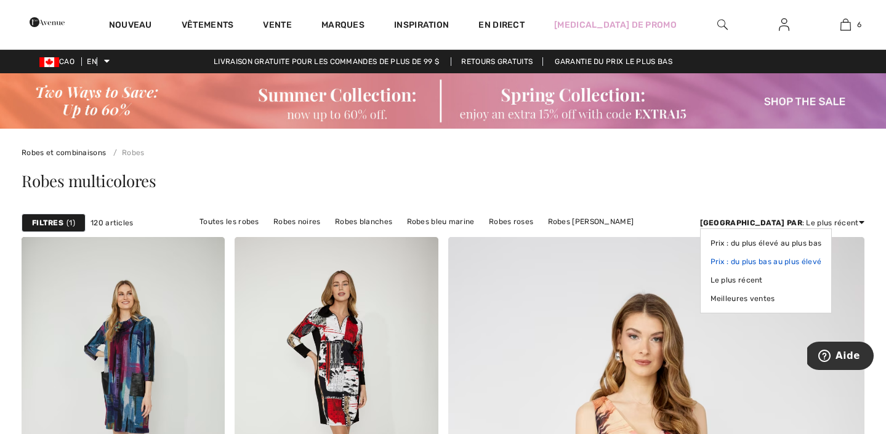
click at [822, 262] on font "Prix : du plus bas au plus élevé" at bounding box center [766, 261] width 111 height 9
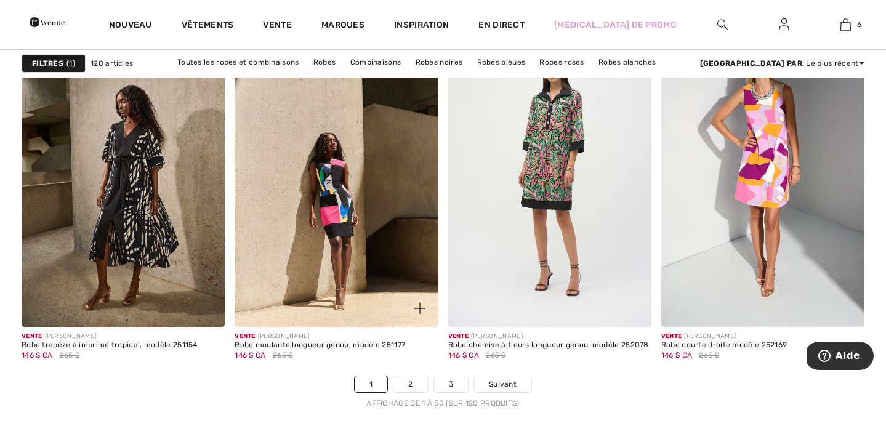
scroll to position [5398, 0]
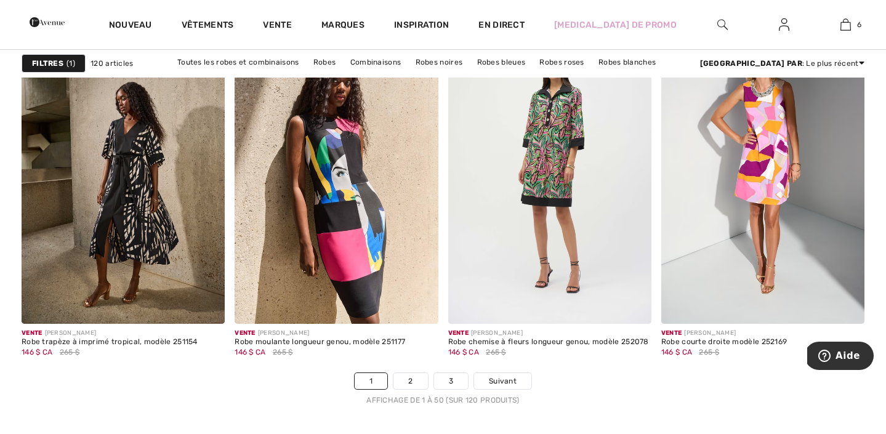
click at [408, 372] on div "Vente JOSEPH RIBKOFF Robe moulante longueur genou, modèle 251177 146 $ CA 265 $" at bounding box center [336, 348] width 203 height 49
click at [411, 377] on font "2" at bounding box center [410, 381] width 4 height 9
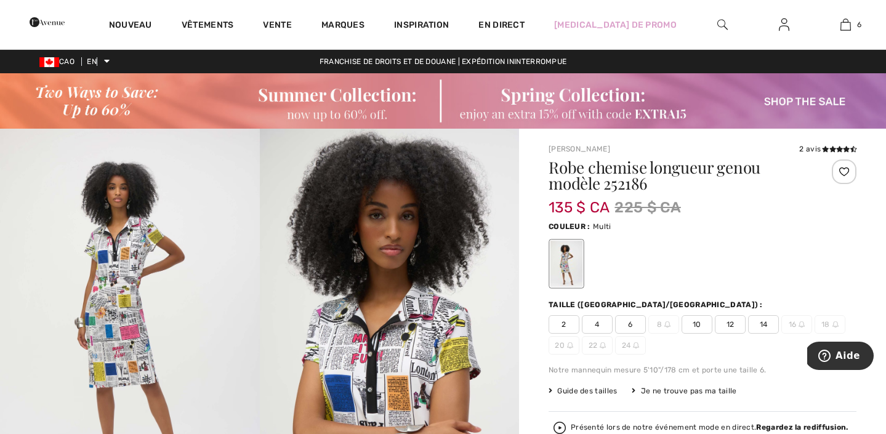
scroll to position [60, 0]
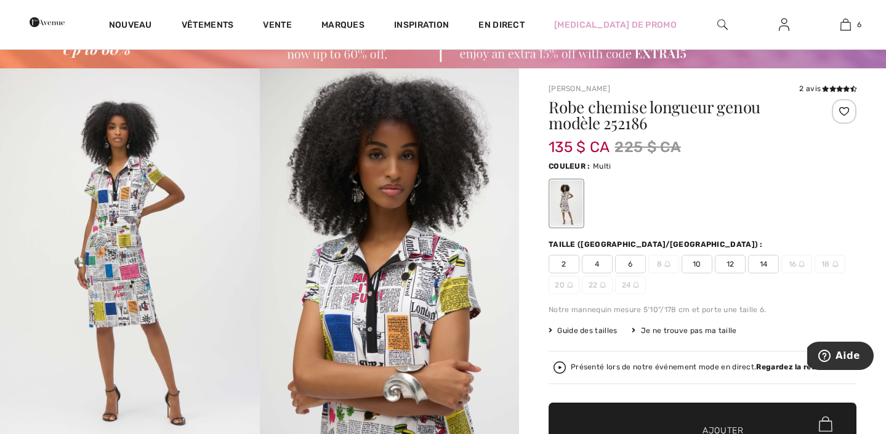
click at [230, 204] on img at bounding box center [130, 262] width 260 height 389
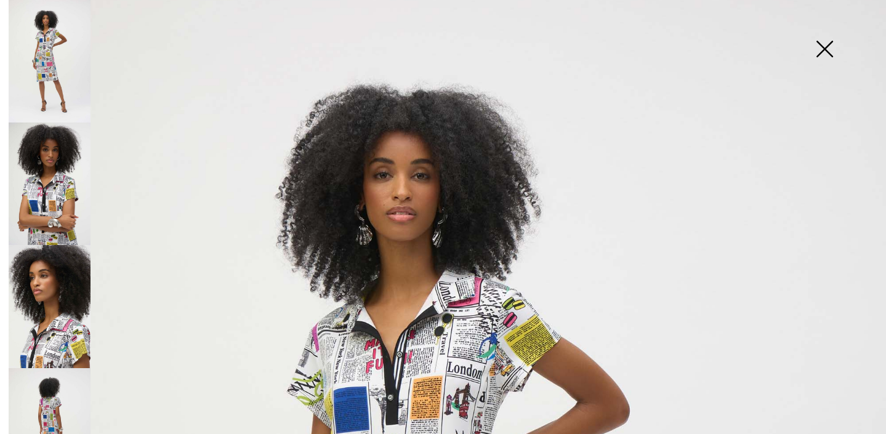
scroll to position [24, 0]
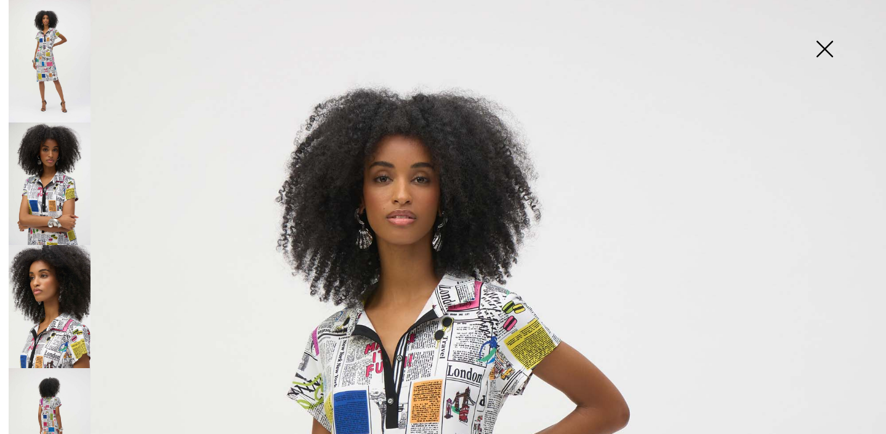
click at [36, 158] on img at bounding box center [50, 184] width 82 height 123
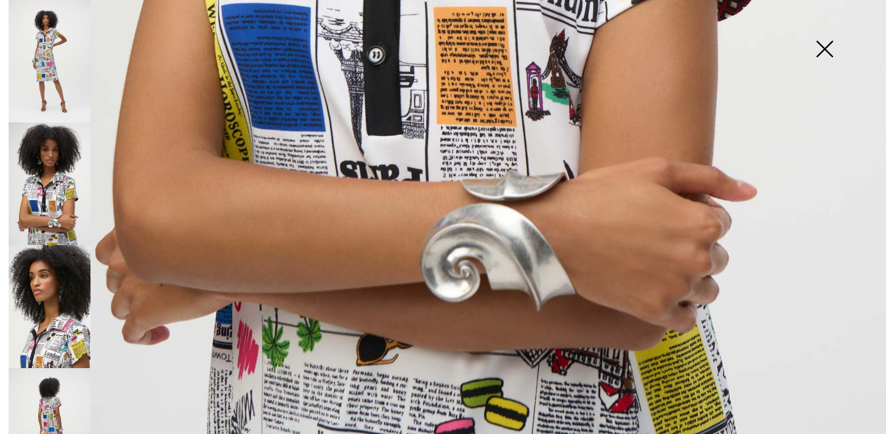
scroll to position [894, 0]
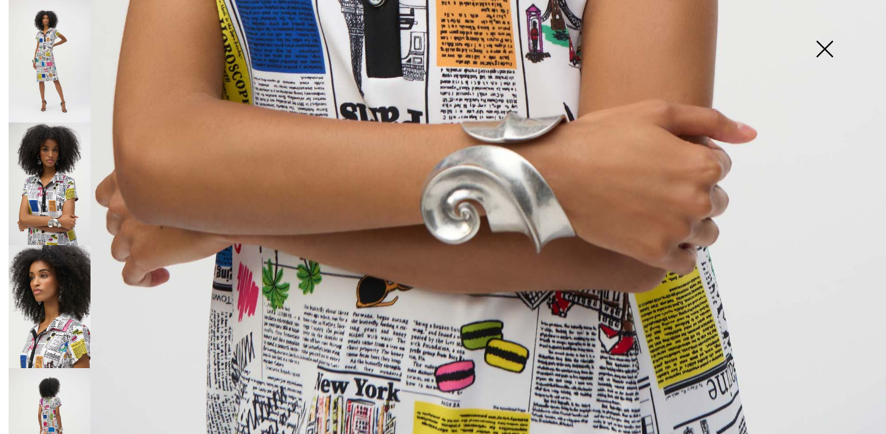
click at [41, 312] on img at bounding box center [50, 306] width 82 height 123
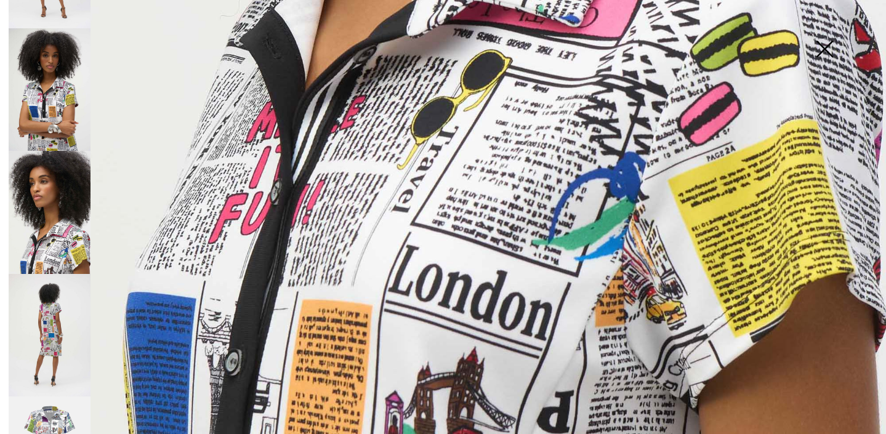
scroll to position [156, 0]
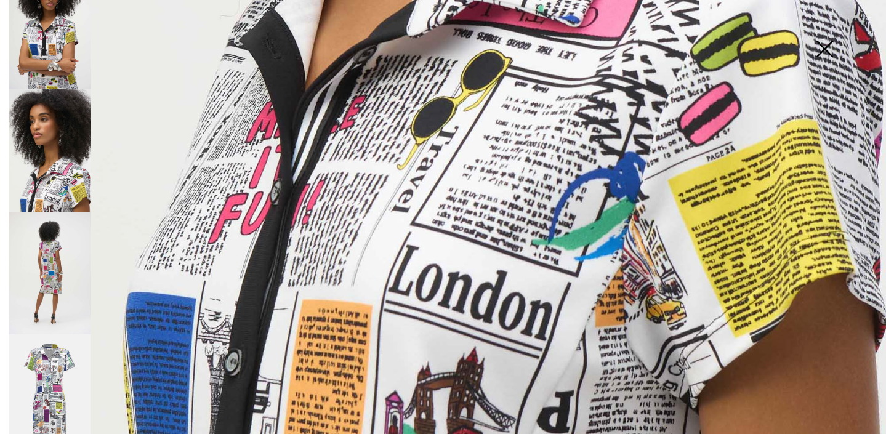
click at [39, 265] on img at bounding box center [50, 273] width 82 height 123
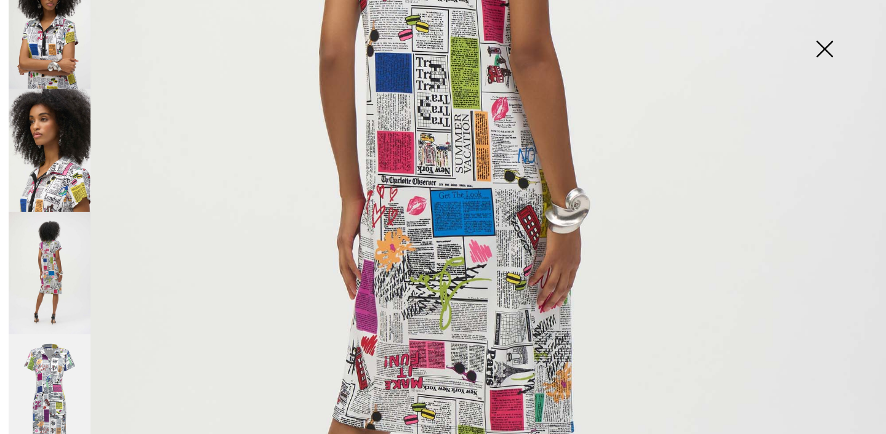
scroll to position [583, 0]
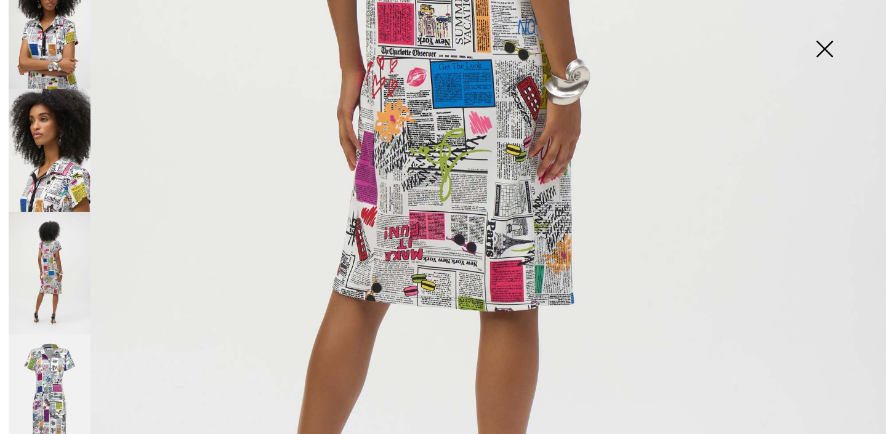
click at [51, 359] on img at bounding box center [50, 395] width 82 height 123
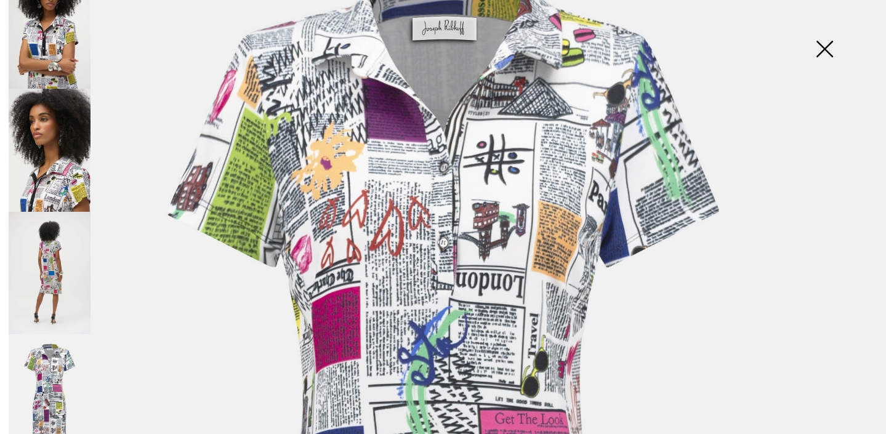
scroll to position [250, 0]
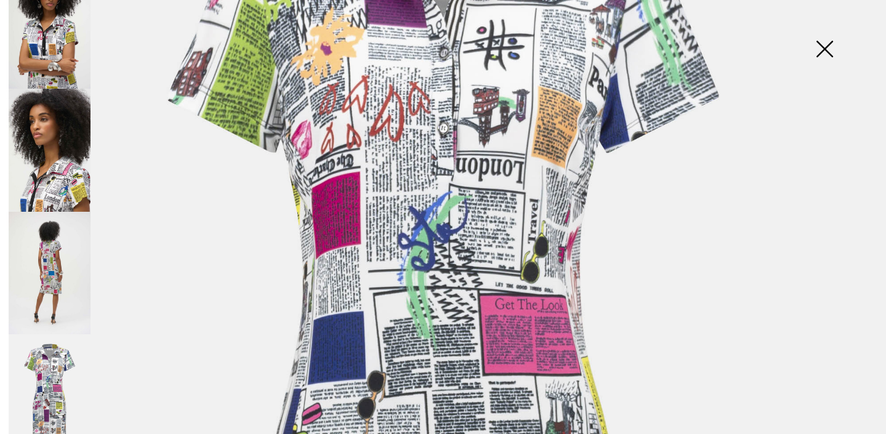
click at [830, 50] on img at bounding box center [825, 49] width 62 height 63
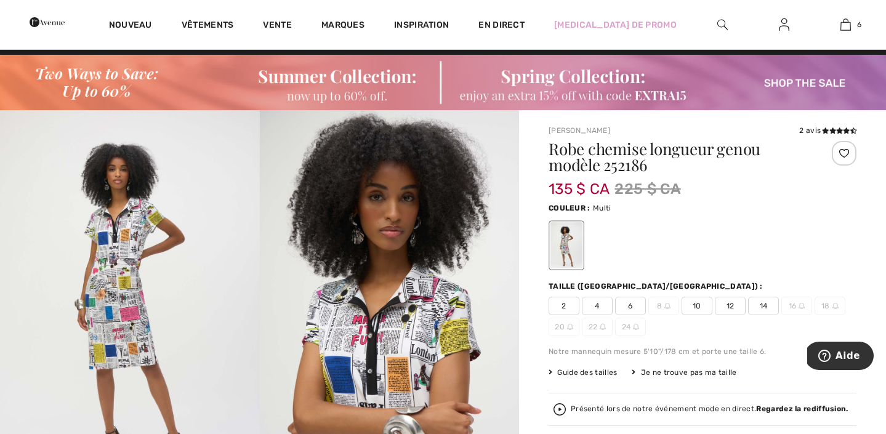
scroll to position [30, 0]
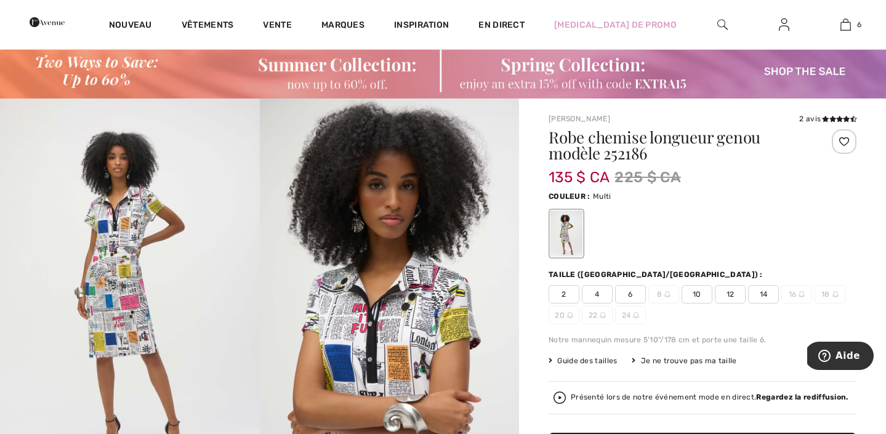
click at [697, 297] on font "10" at bounding box center [697, 294] width 9 height 9
click at [134, 296] on img at bounding box center [130, 293] width 260 height 389
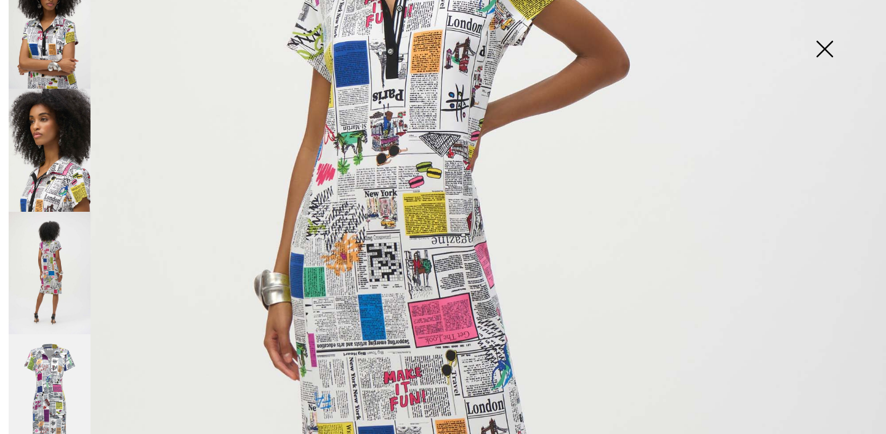
scroll to position [666, 0]
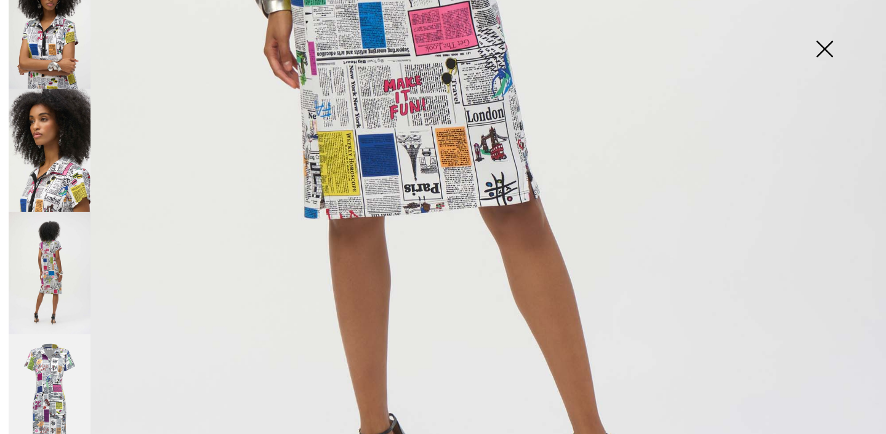
click at [28, 384] on img at bounding box center [50, 395] width 82 height 123
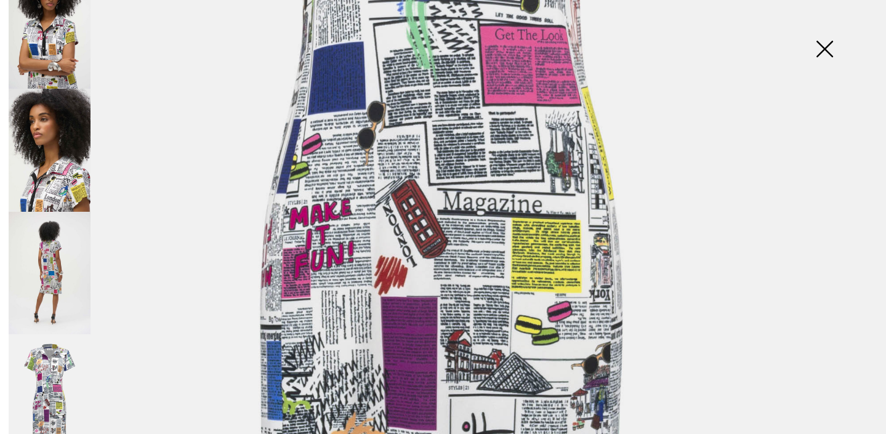
scroll to position [0, 0]
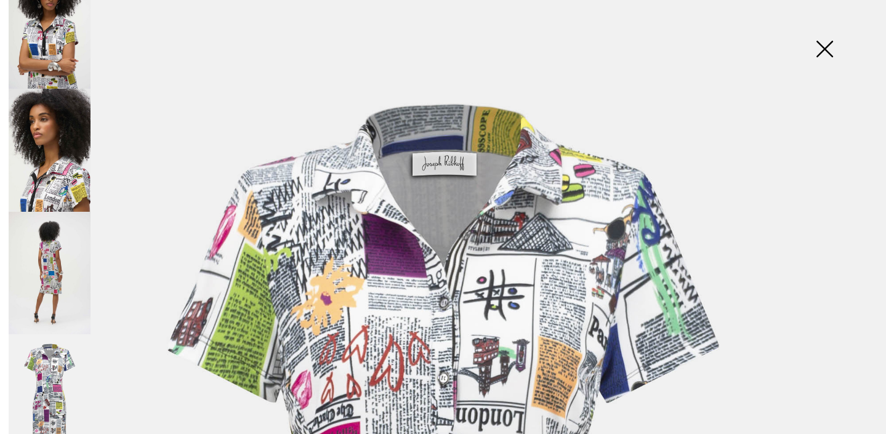
click at [812, 60] on img at bounding box center [825, 49] width 62 height 63
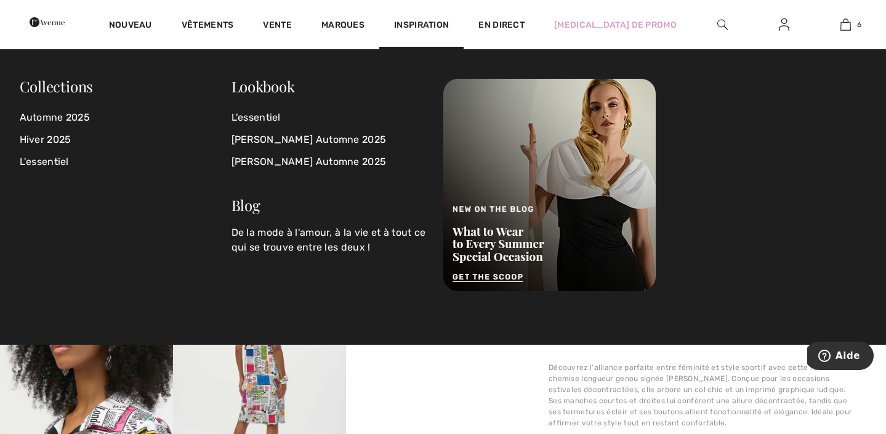
scroll to position [294, 0]
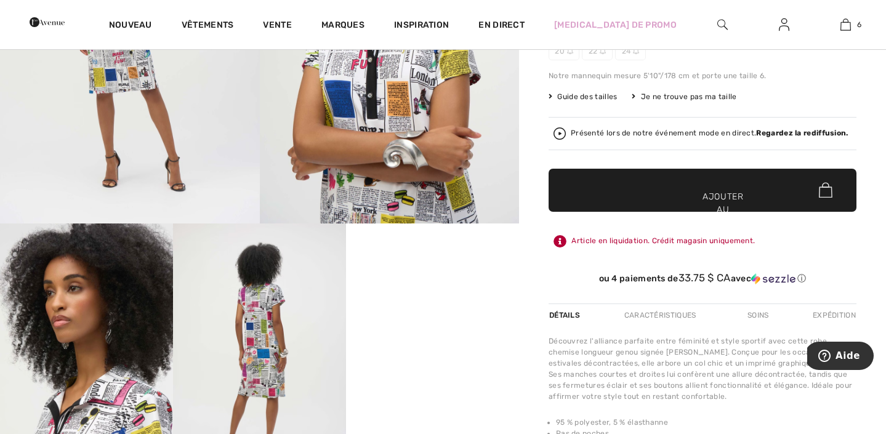
click at [688, 190] on font "✔ Ajouté au panier" at bounding box center [701, 216] width 35 height 52
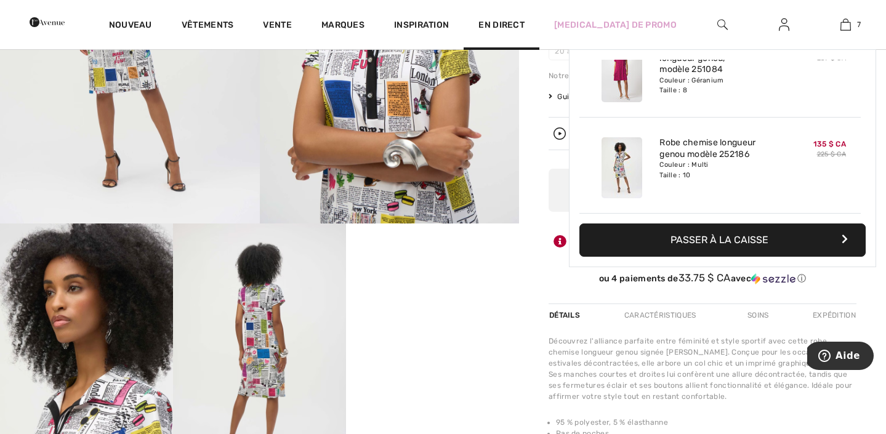
scroll to position [519, 0]
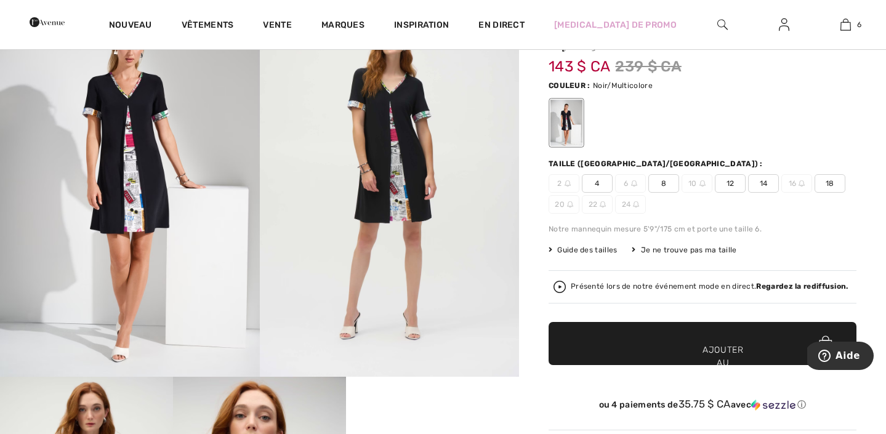
click at [159, 220] on img at bounding box center [130, 182] width 260 height 389
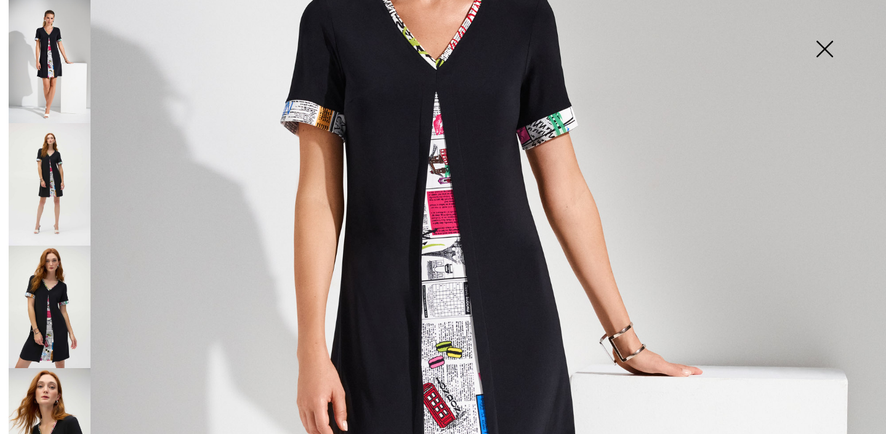
scroll to position [20, 0]
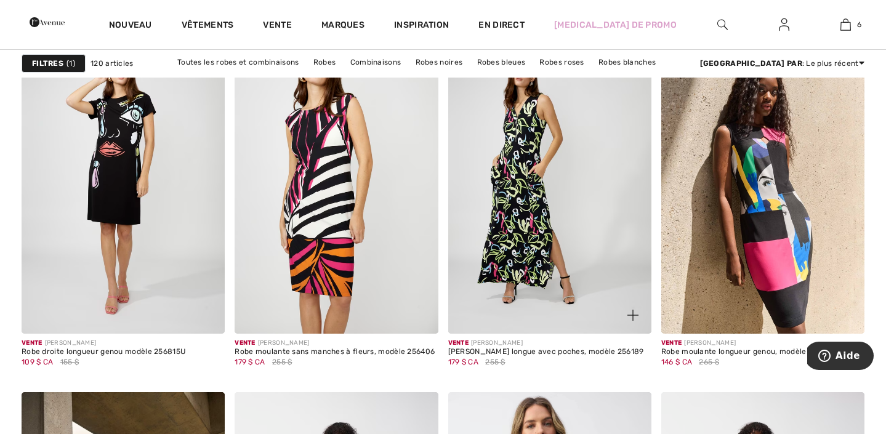
scroll to position [1792, 0]
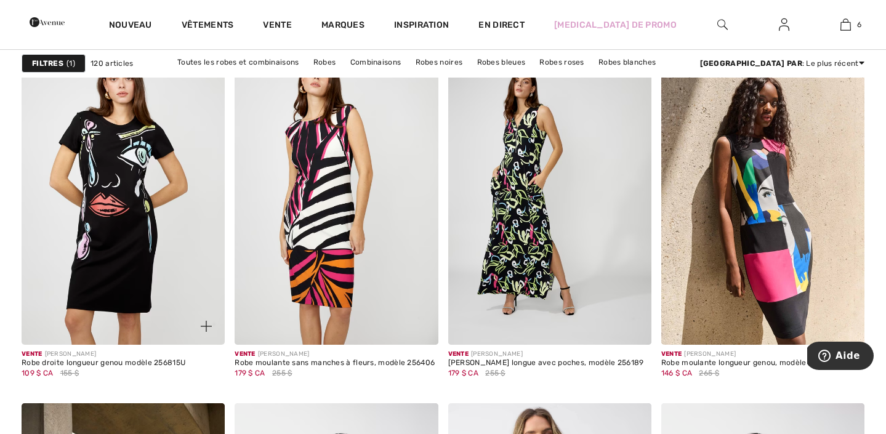
click at [57, 259] on img at bounding box center [123, 191] width 203 height 305
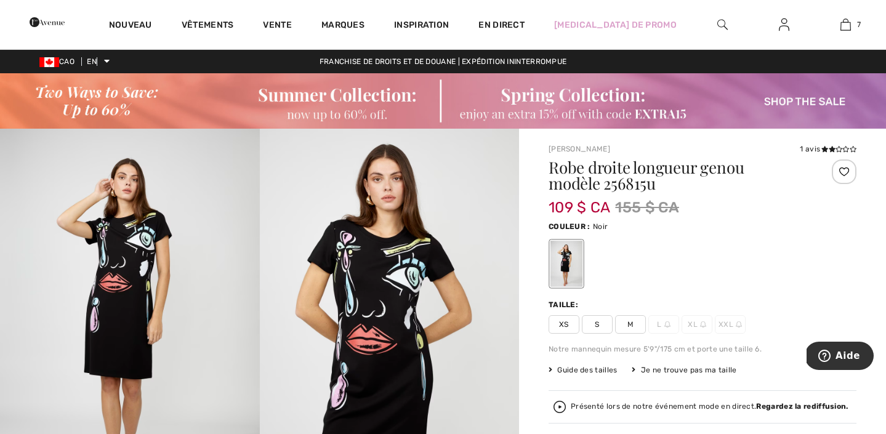
click at [182, 241] on img at bounding box center [130, 323] width 260 height 389
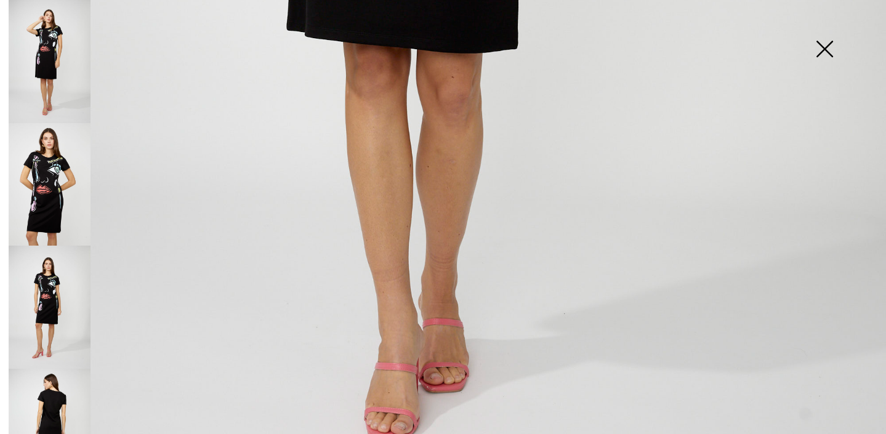
scroll to position [895, 0]
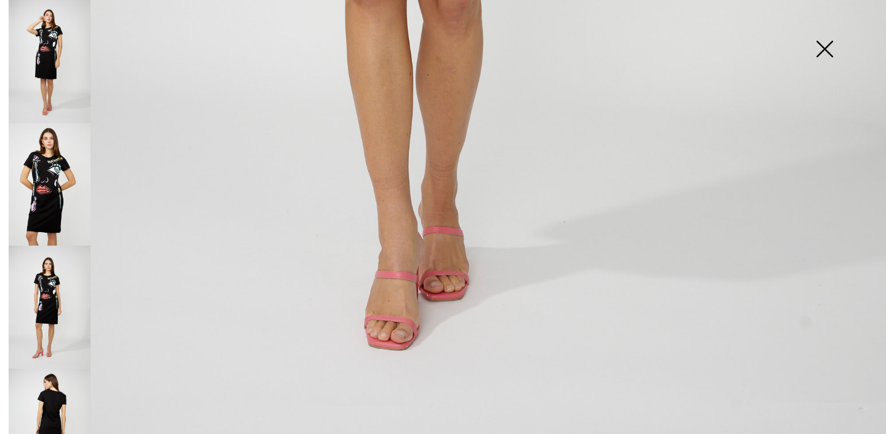
click at [55, 384] on img at bounding box center [50, 430] width 82 height 123
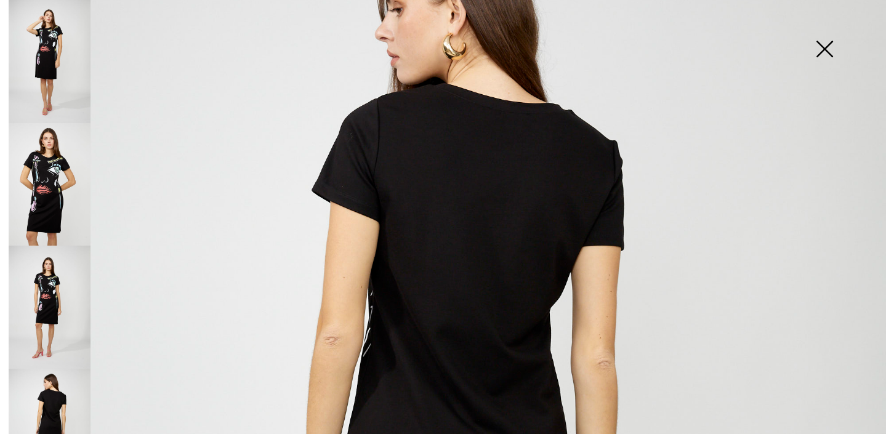
scroll to position [102, 0]
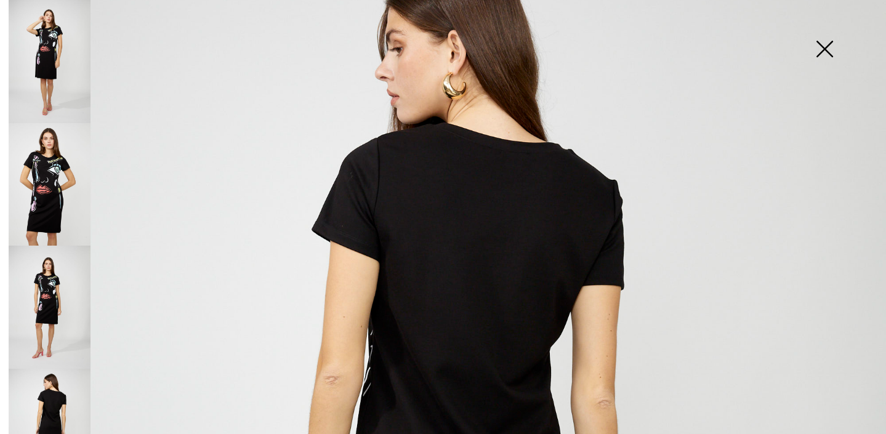
click at [73, 271] on img at bounding box center [50, 307] width 82 height 123
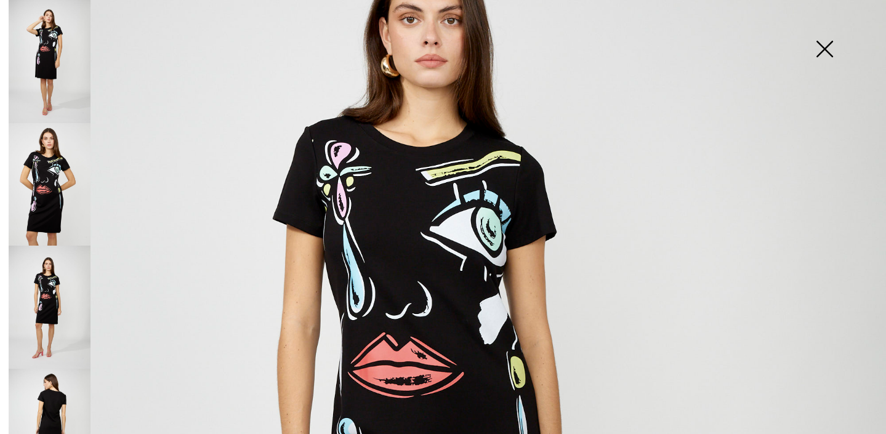
scroll to position [267, 0]
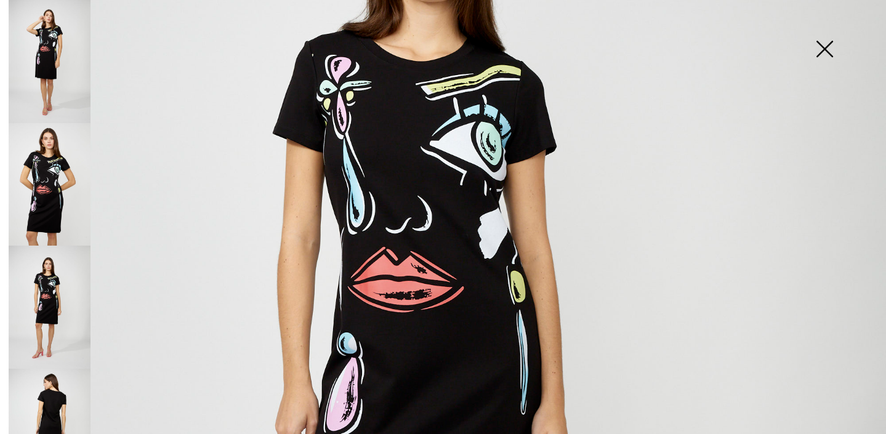
click at [833, 65] on img at bounding box center [825, 49] width 62 height 63
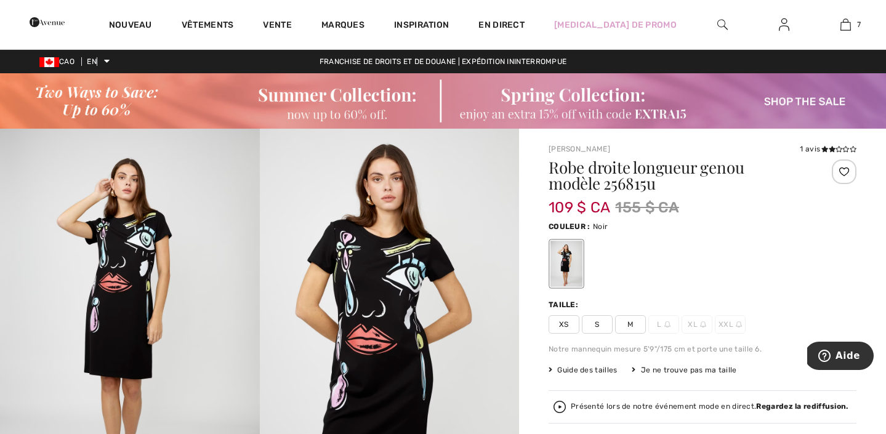
click at [629, 322] on font "M" at bounding box center [631, 324] width 6 height 9
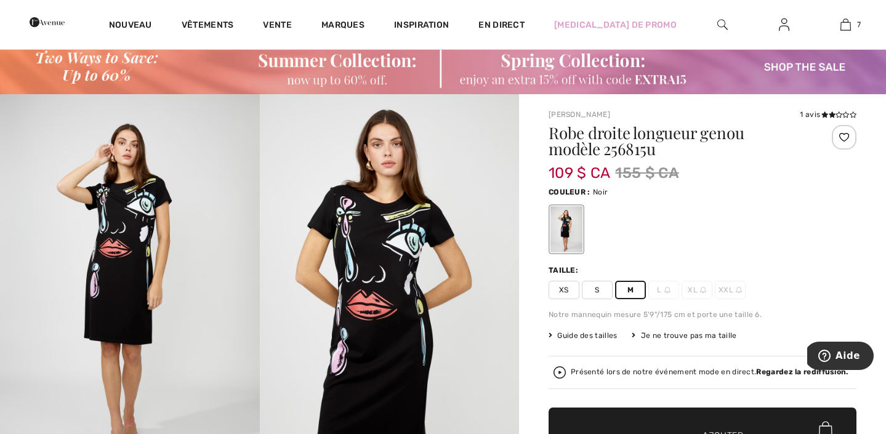
scroll to position [102, 0]
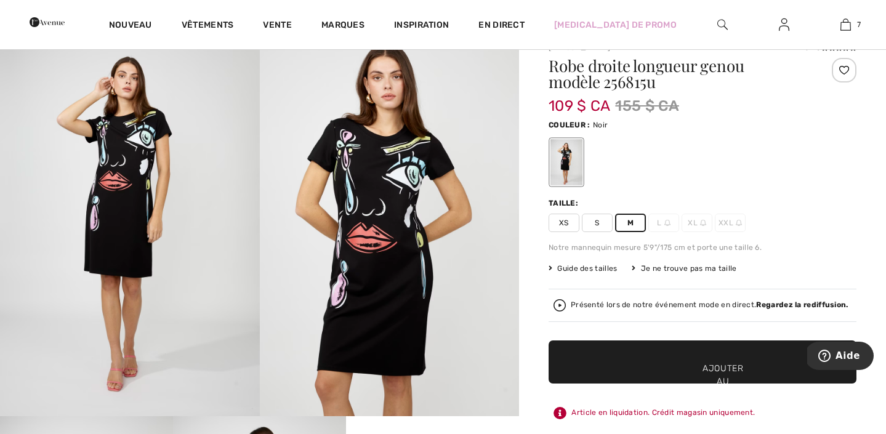
click at [684, 359] on span "✔ Ajouté au panier Ajouter au panier" at bounding box center [703, 362] width 308 height 43
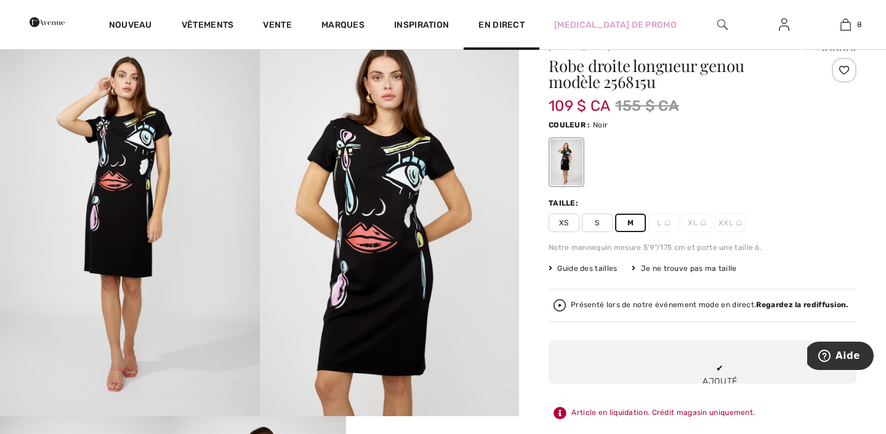
scroll to position [615, 0]
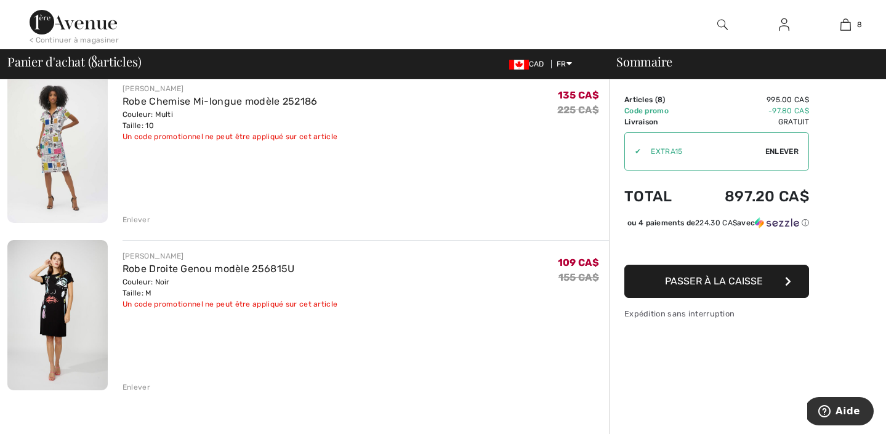
scroll to position [1098, 0]
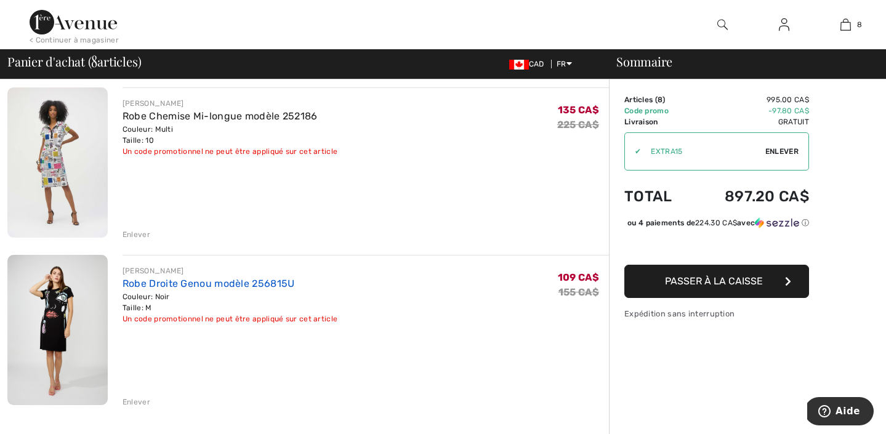
click at [211, 285] on link "Robe Droite Genou modèle 256815U" at bounding box center [209, 284] width 172 height 12
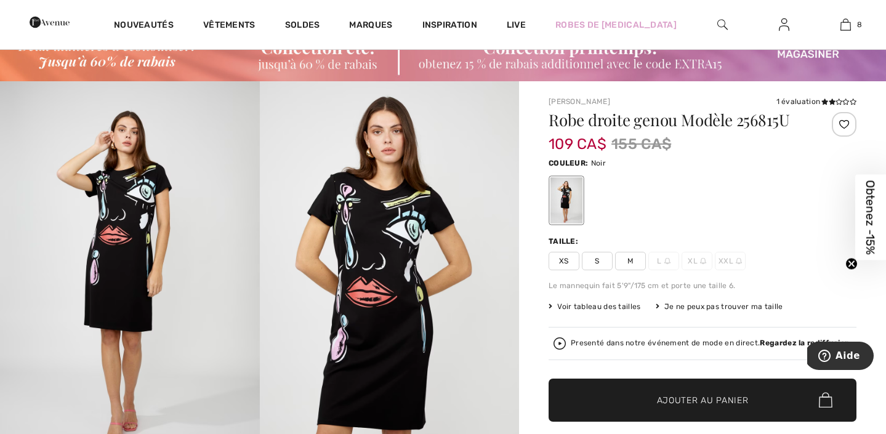
scroll to position [129, 0]
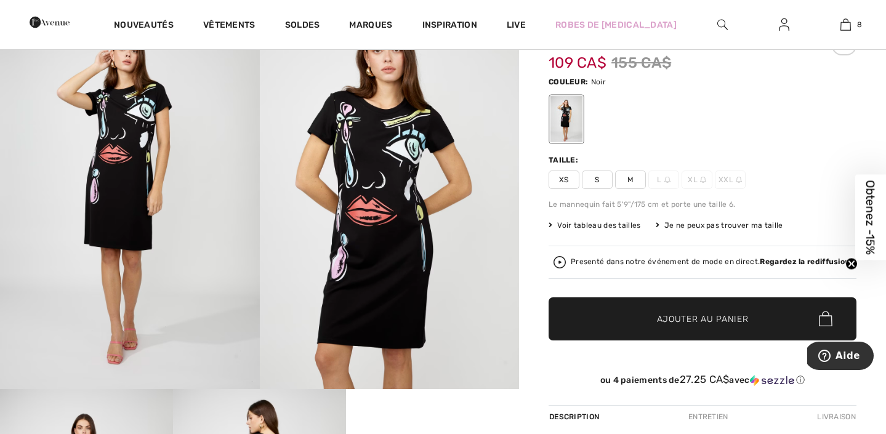
click at [188, 217] on img at bounding box center [130, 194] width 260 height 389
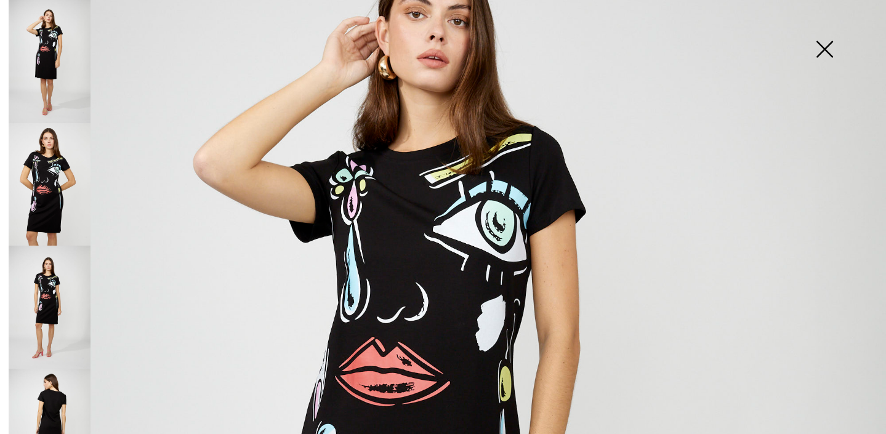
scroll to position [228, 0]
